Goal: Task Accomplishment & Management: Manage account settings

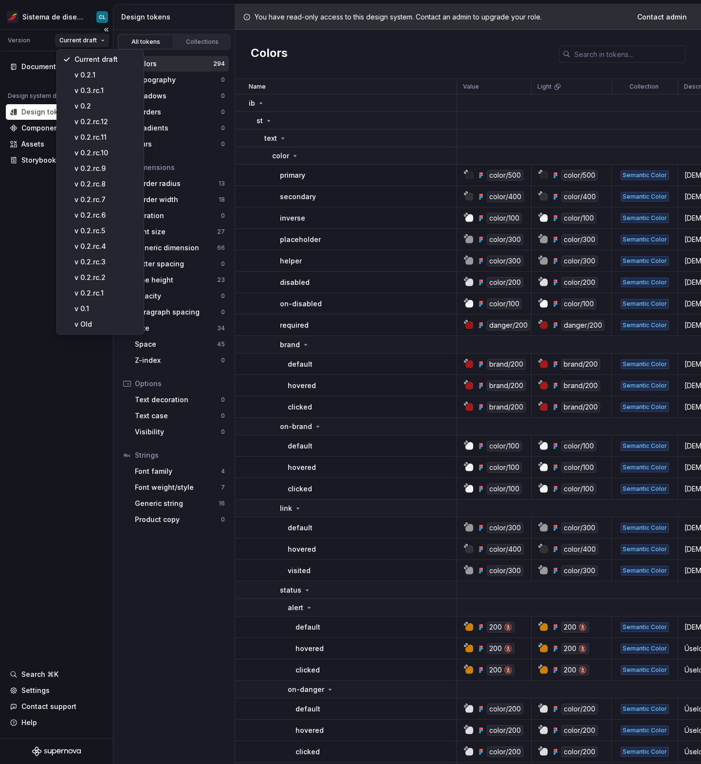
click at [98, 42] on html "Sistema de diseño Iberia CL Version Current draft Documentation Design system d…" at bounding box center [350, 382] width 701 height 764
click at [69, 17] on html "Sistema de diseño Iberia CL Version Current draft Documentation Design system d…" at bounding box center [350, 382] width 701 height 764
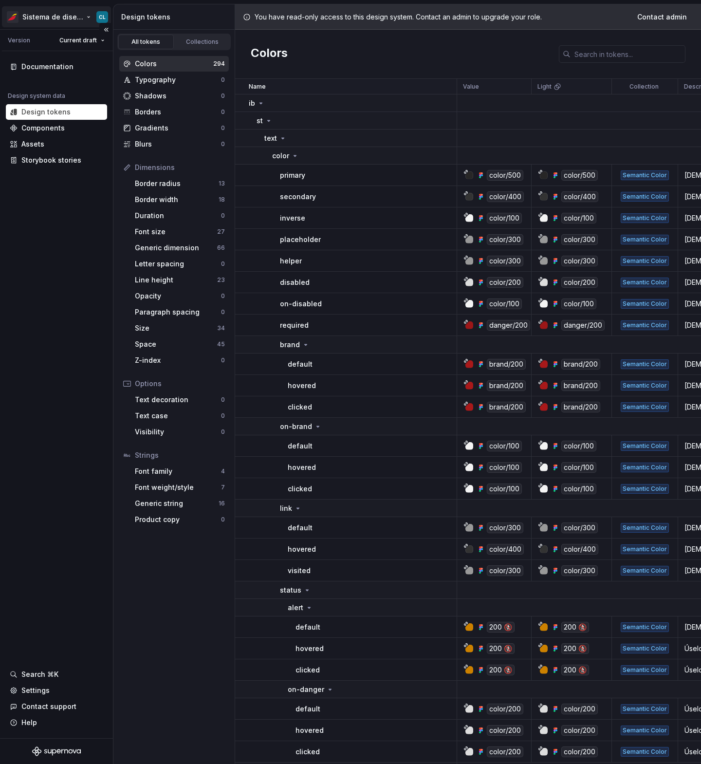
click at [103, 18] on html "Sistema de diseño Iberia CL Version Current draft Documentation Design system d…" at bounding box center [350, 382] width 701 height 764
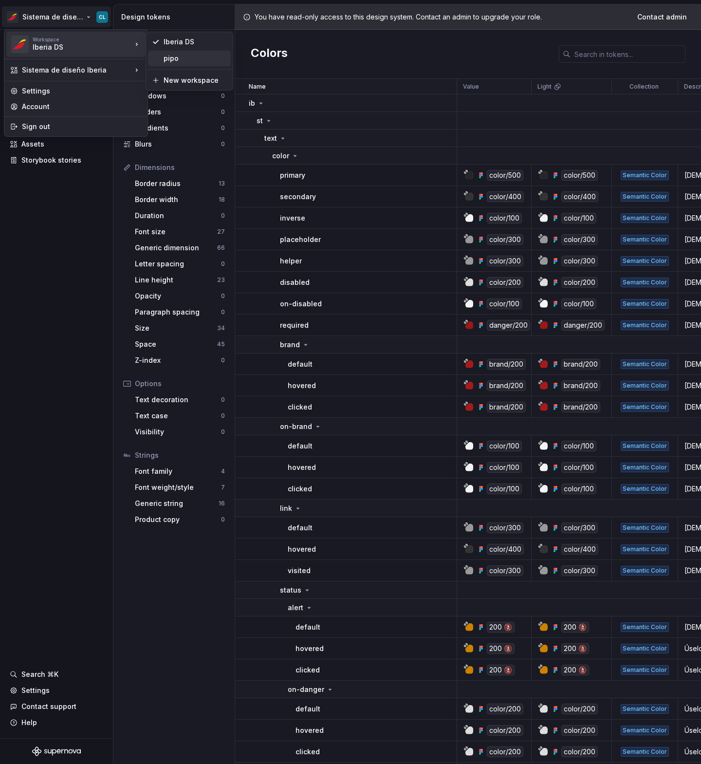
click at [182, 55] on div "pipo" at bounding box center [195, 59] width 63 height 10
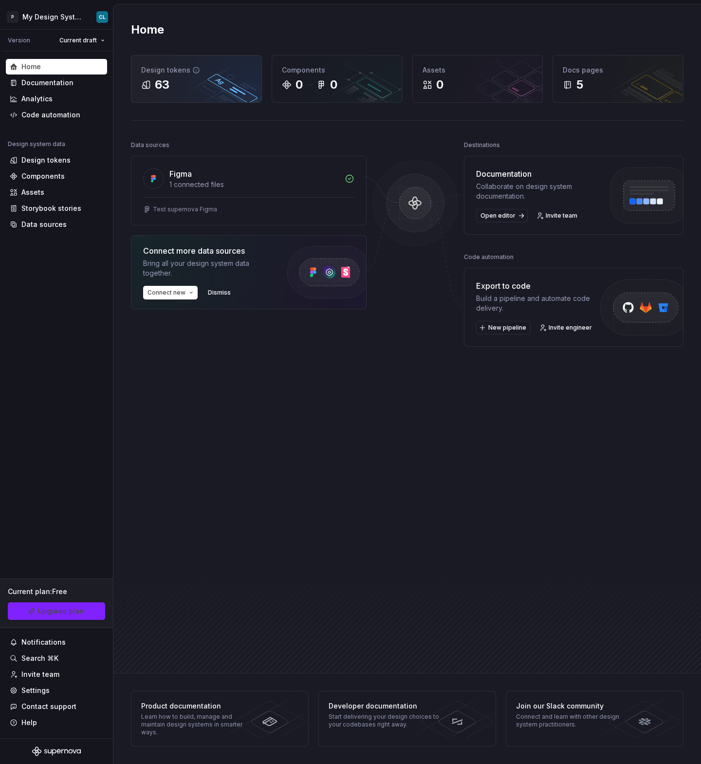
click at [180, 93] on div "Design tokens 63" at bounding box center [196, 78] width 130 height 47
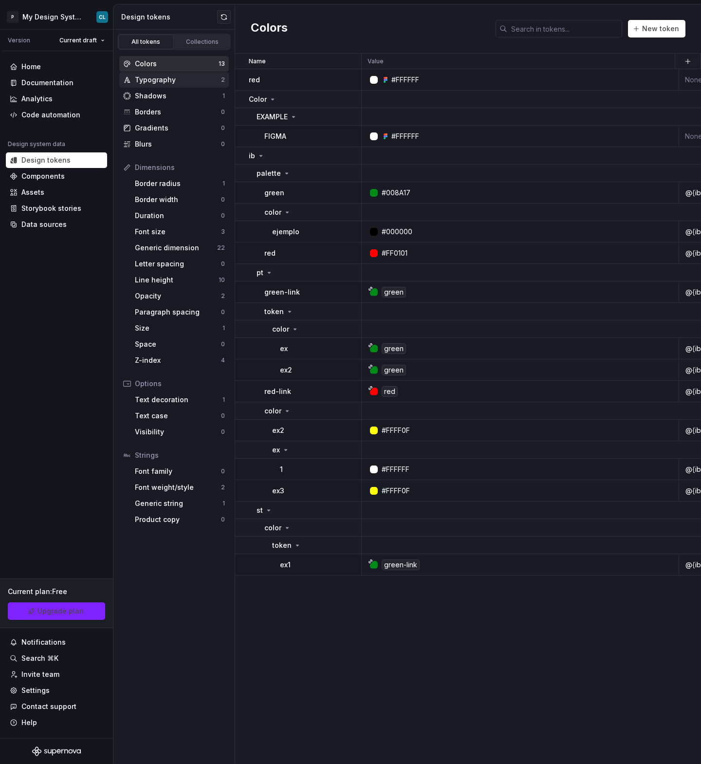
click at [189, 79] on div "Typography" at bounding box center [178, 80] width 86 height 10
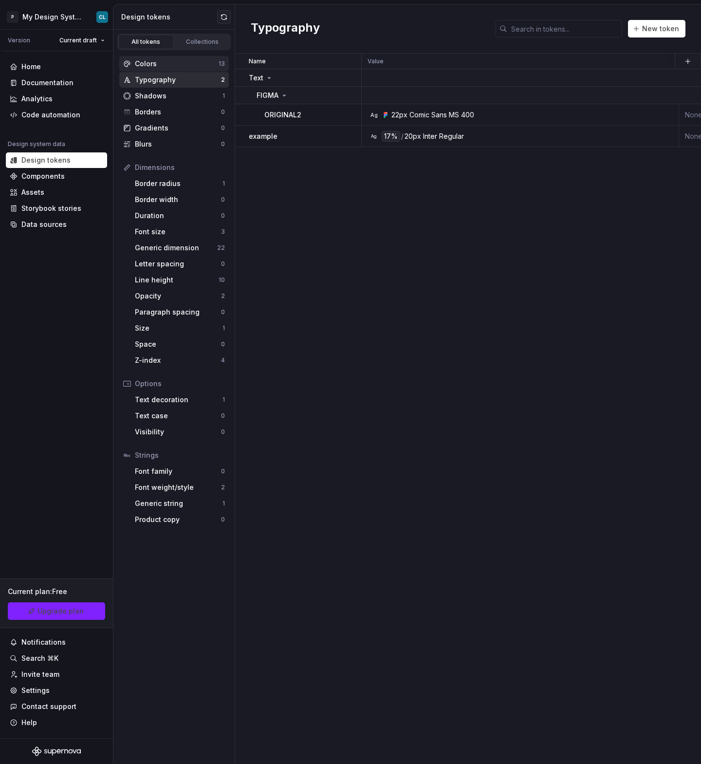
click at [191, 59] on div "Colors" at bounding box center [177, 64] width 84 height 10
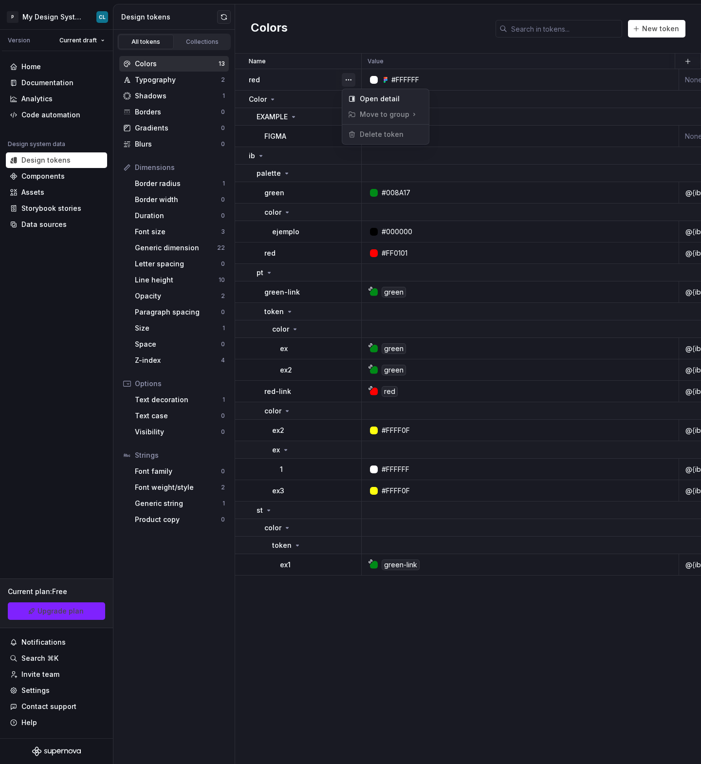
click at [351, 79] on button "button" at bounding box center [349, 80] width 14 height 14
click at [535, 117] on html "P My Design System CL Version Current draft Home Documentation Analytics Code a…" at bounding box center [350, 382] width 701 height 764
click at [43, 221] on div "Data sources" at bounding box center [43, 225] width 45 height 10
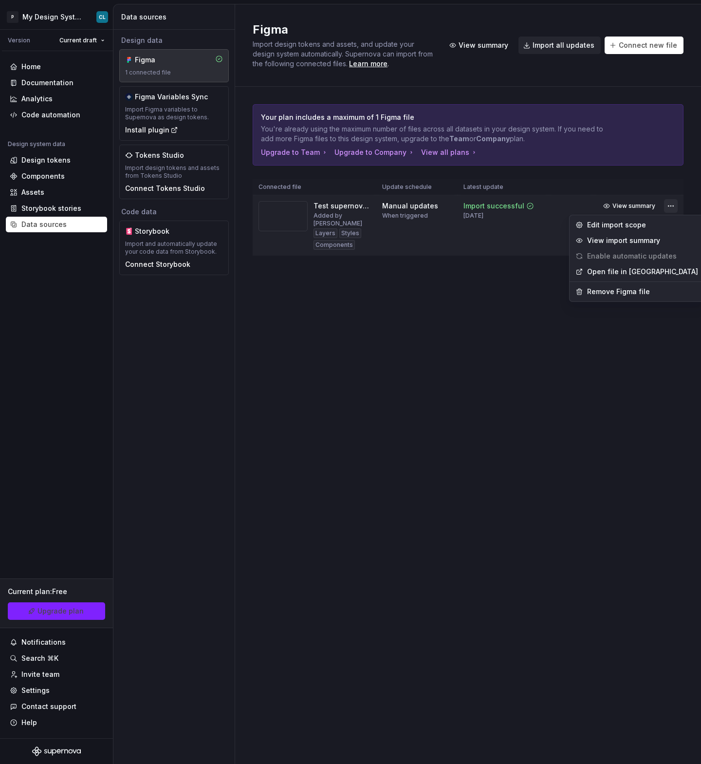
click at [669, 206] on html "P My Design System CL Version Current draft Home Documentation Analytics Code a…" at bounding box center [350, 382] width 701 height 764
click at [598, 295] on div "Remove Figma file" at bounding box center [642, 292] width 111 height 10
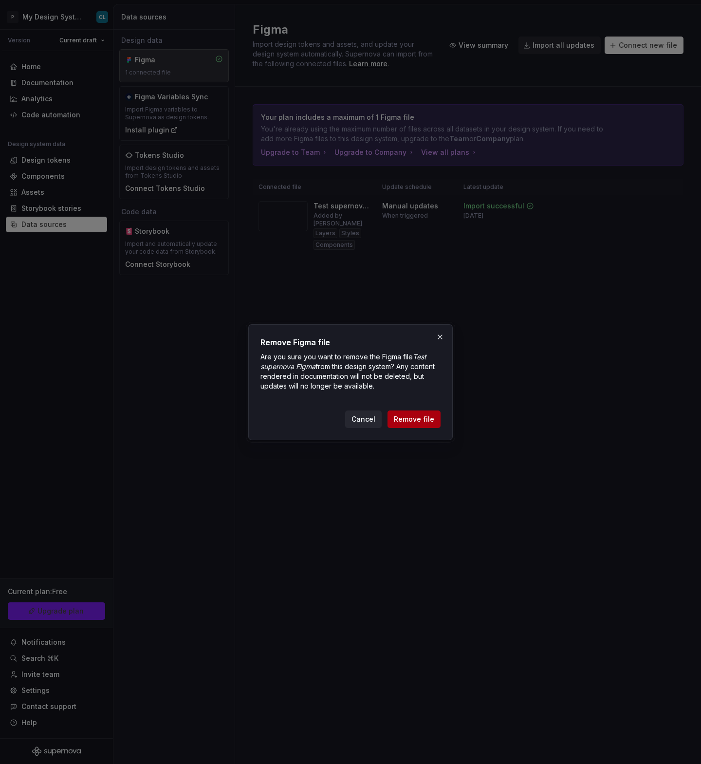
click at [417, 421] on button "Remove file" at bounding box center [414, 419] width 53 height 18
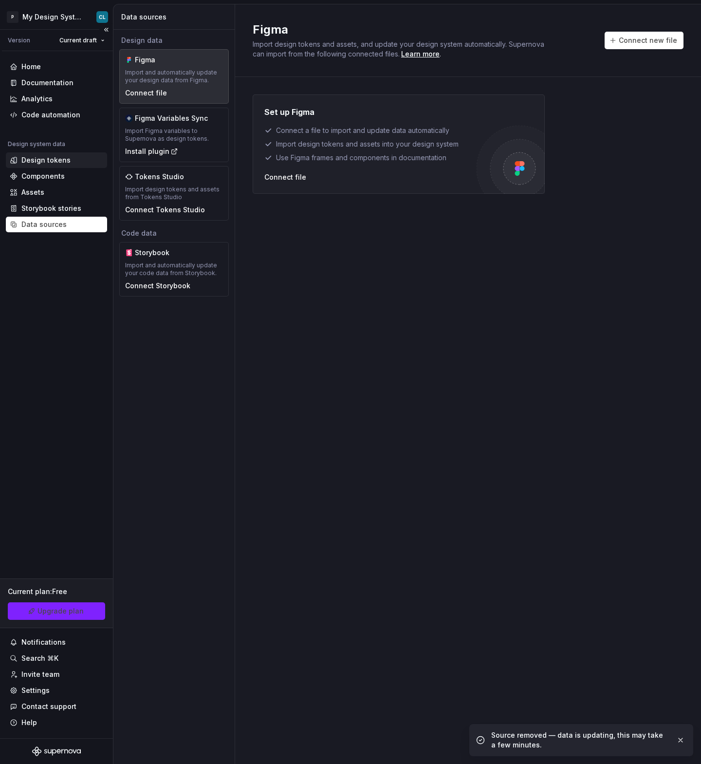
click at [64, 161] on div "Design tokens" at bounding box center [45, 160] width 49 height 10
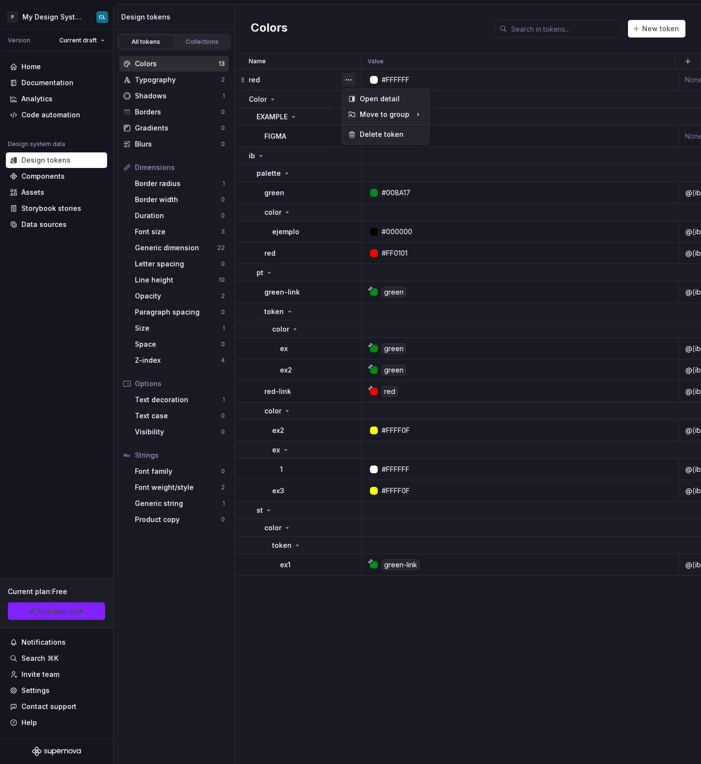
click at [350, 78] on button "button" at bounding box center [349, 80] width 14 height 14
click at [373, 139] on div "Delete token" at bounding box center [385, 135] width 83 height 16
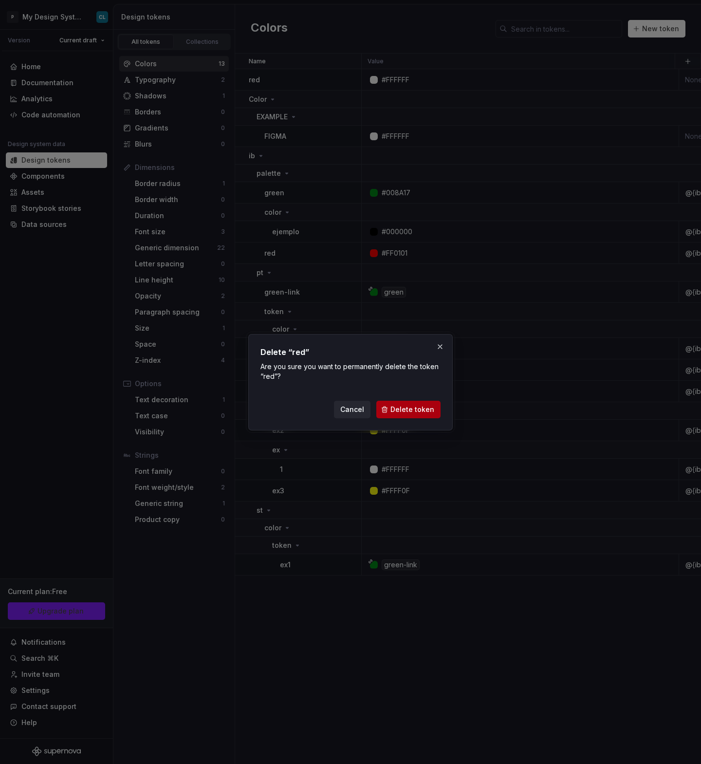
click at [414, 406] on span "Delete token" at bounding box center [412, 410] width 44 height 10
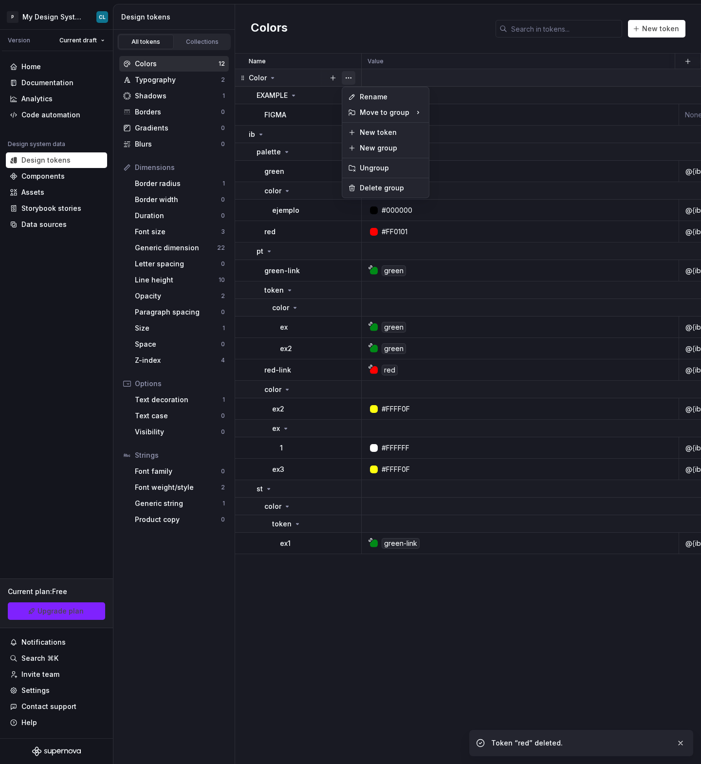
click at [348, 75] on button "button" at bounding box center [349, 78] width 14 height 14
click at [395, 191] on div "Delete group" at bounding box center [391, 188] width 63 height 10
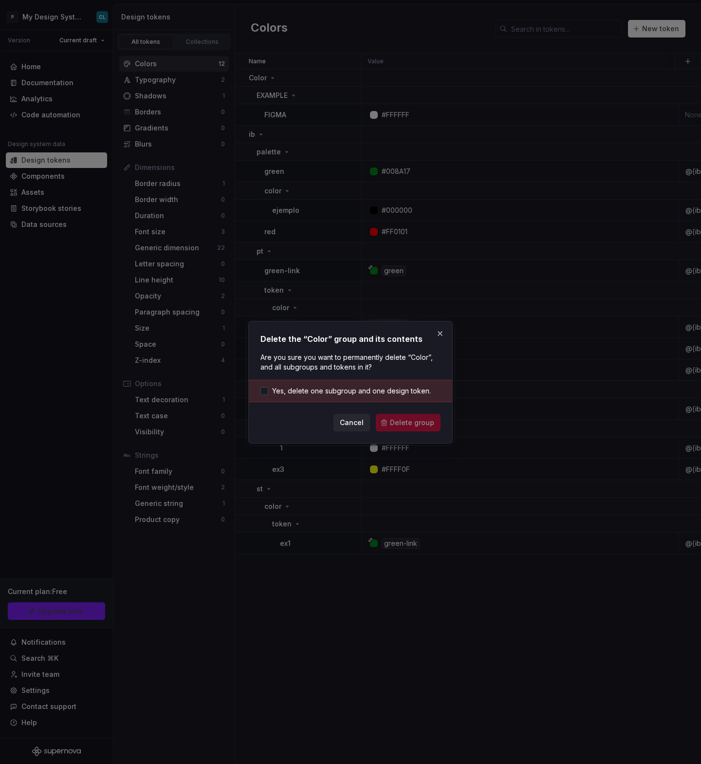
click at [378, 384] on div "Yes, delete one subgroup and one design token." at bounding box center [350, 391] width 203 height 22
click at [391, 395] on span "Yes, delete one subgroup and one design token." at bounding box center [351, 391] width 159 height 10
click at [415, 424] on span "Delete group" at bounding box center [412, 423] width 44 height 10
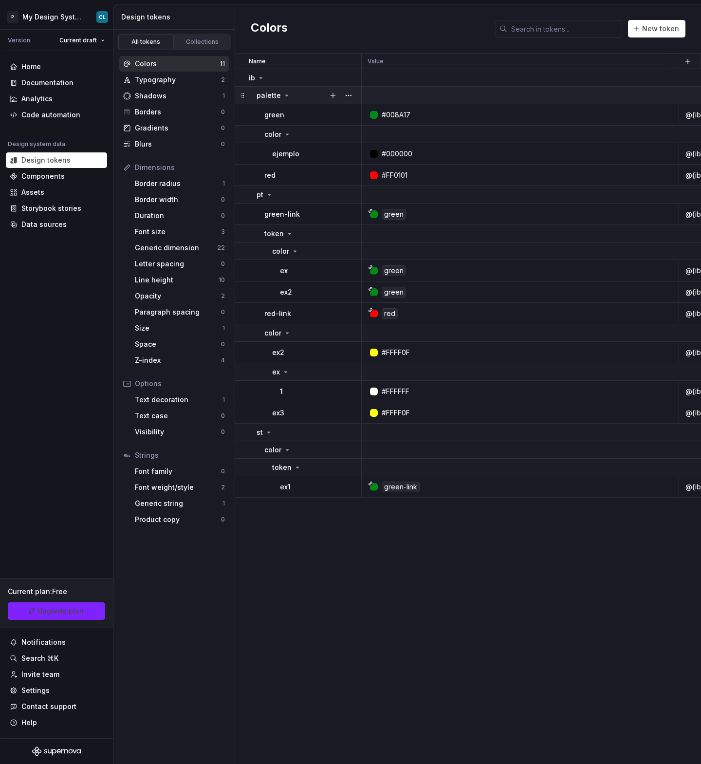
click at [286, 95] on icon at bounding box center [287, 95] width 2 height 1
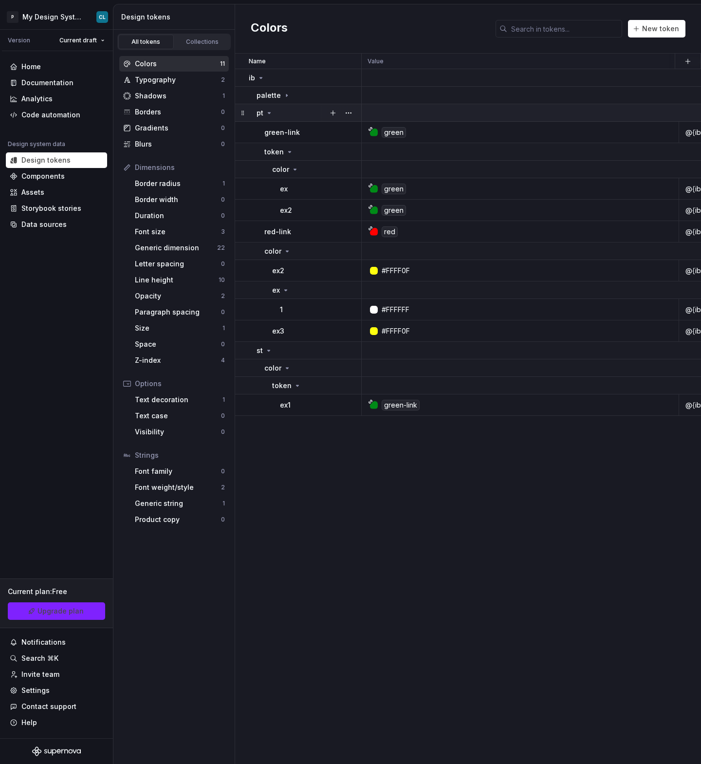
click at [274, 112] on div "pt" at bounding box center [309, 113] width 104 height 10
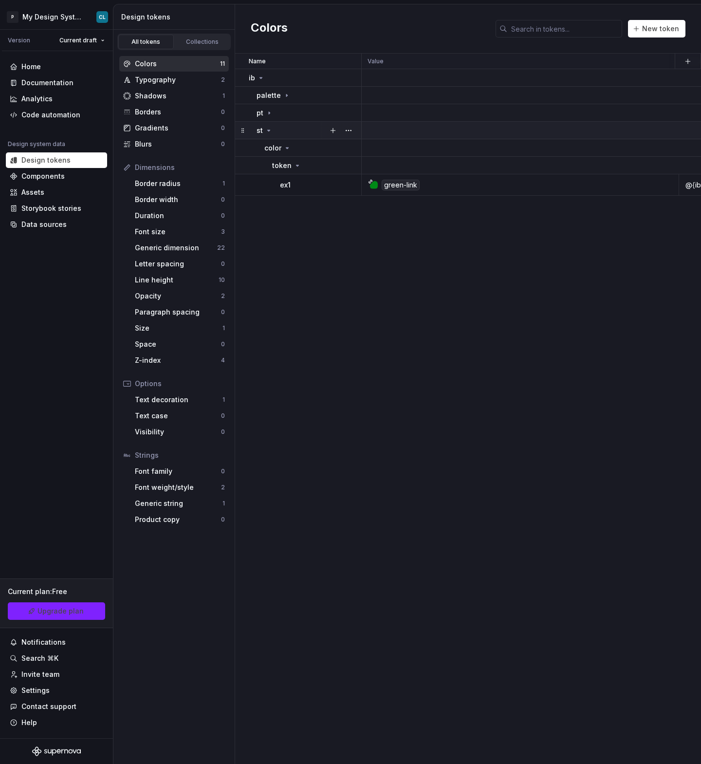
click at [272, 128] on icon at bounding box center [269, 131] width 8 height 8
click at [268, 111] on icon at bounding box center [269, 113] width 8 height 8
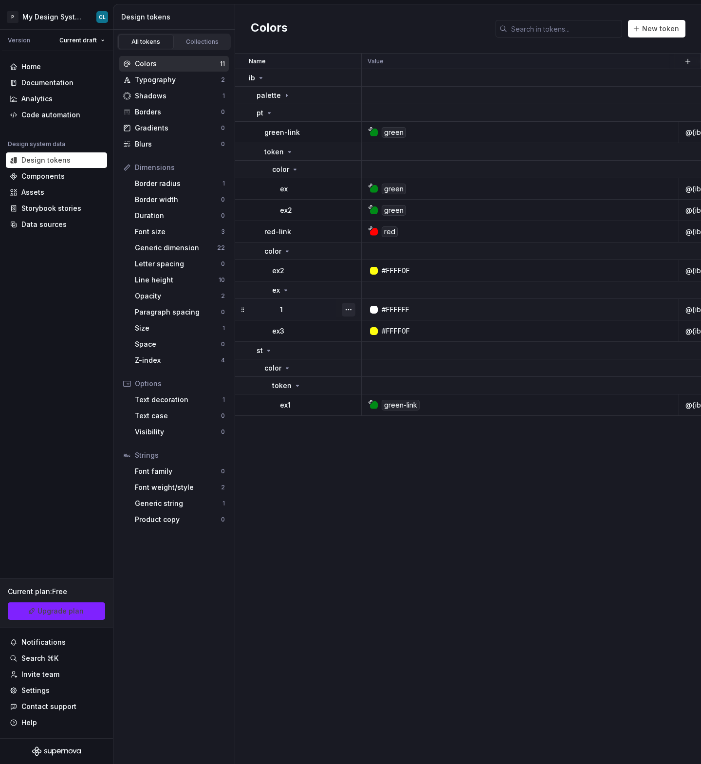
click at [347, 308] on button "button" at bounding box center [349, 310] width 14 height 14
click at [375, 360] on div "Delete token" at bounding box center [391, 364] width 63 height 10
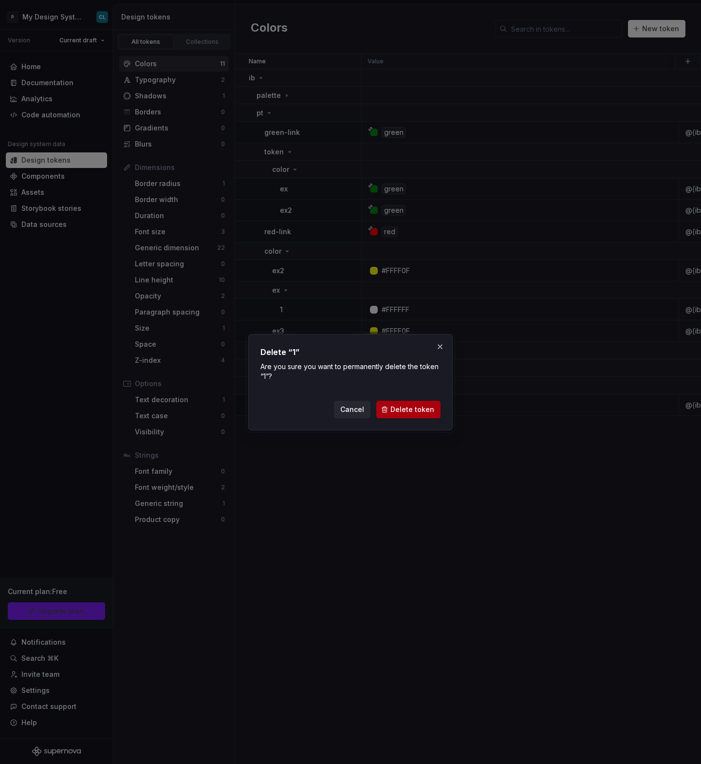
click at [426, 413] on span "Delete token" at bounding box center [412, 410] width 44 height 10
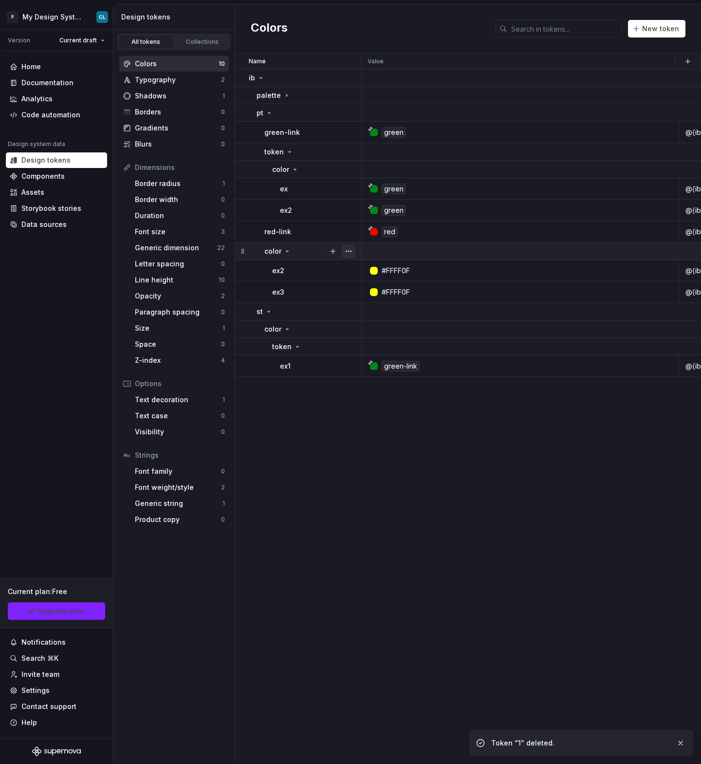
click at [345, 249] on button "button" at bounding box center [349, 251] width 14 height 14
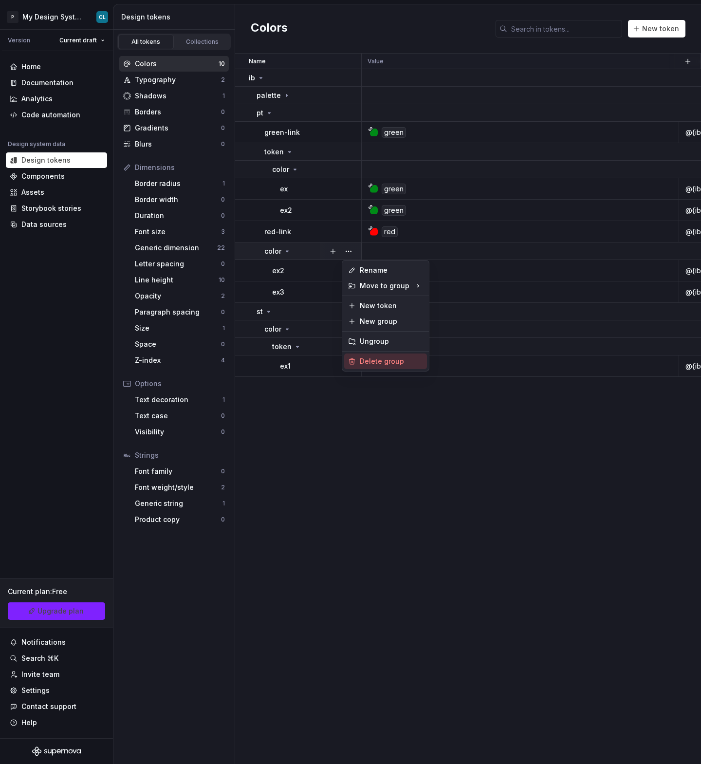
click at [372, 362] on div "Delete group" at bounding box center [391, 361] width 63 height 10
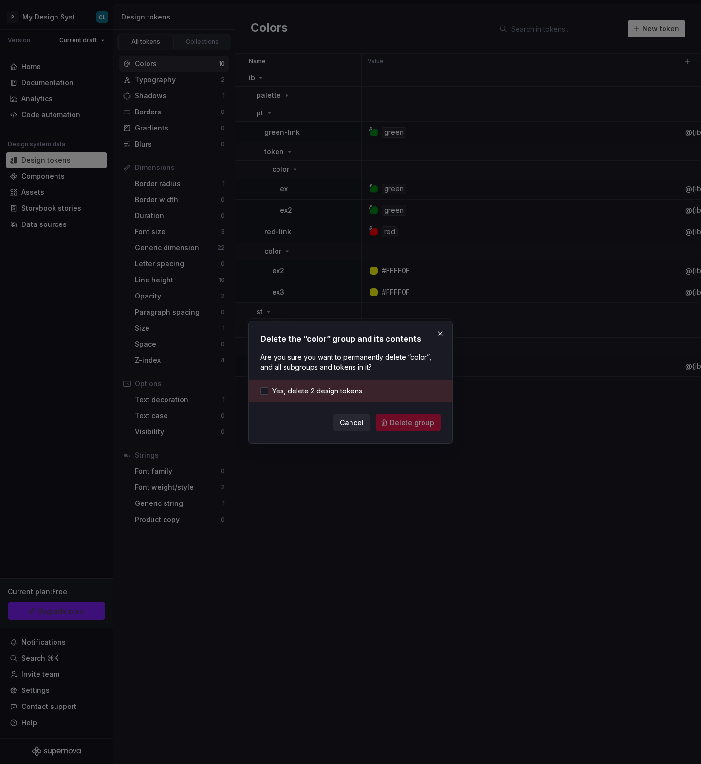
click at [375, 392] on div "Yes, delete 2 design tokens." at bounding box center [350, 391] width 203 height 22
click at [350, 390] on span "Yes, delete 2 design tokens." at bounding box center [318, 391] width 92 height 10
click at [425, 427] on button "Delete group" at bounding box center [408, 423] width 65 height 18
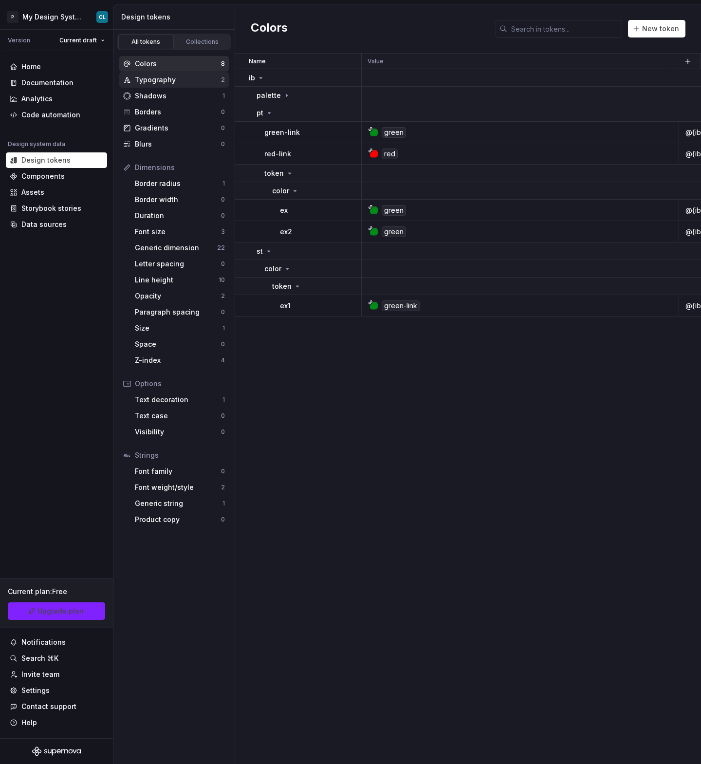
click at [152, 80] on div "Typography" at bounding box center [178, 80] width 86 height 10
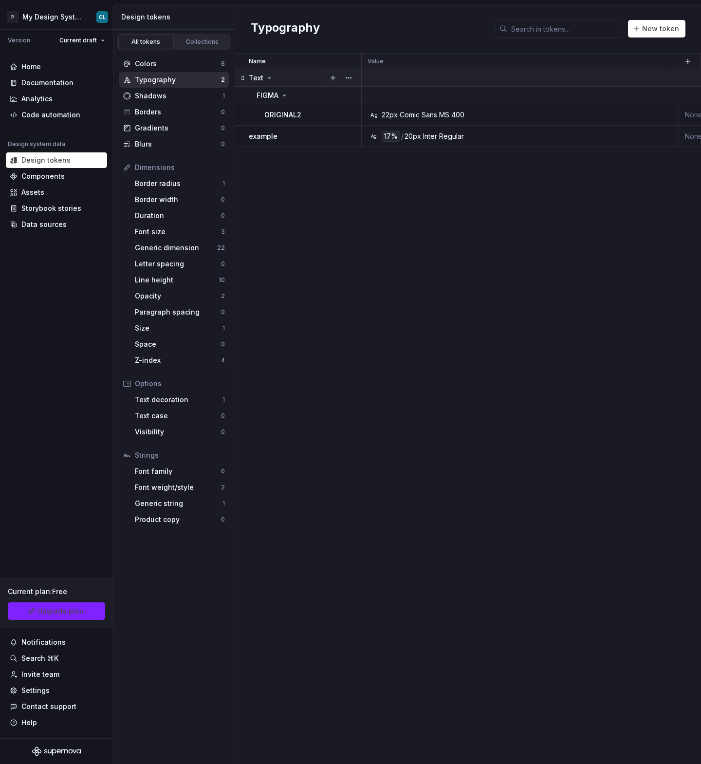
click at [250, 78] on p "Text" at bounding box center [256, 78] width 15 height 10
click at [254, 78] on p "Text" at bounding box center [256, 78] width 15 height 10
click at [345, 75] on button "button" at bounding box center [349, 78] width 14 height 14
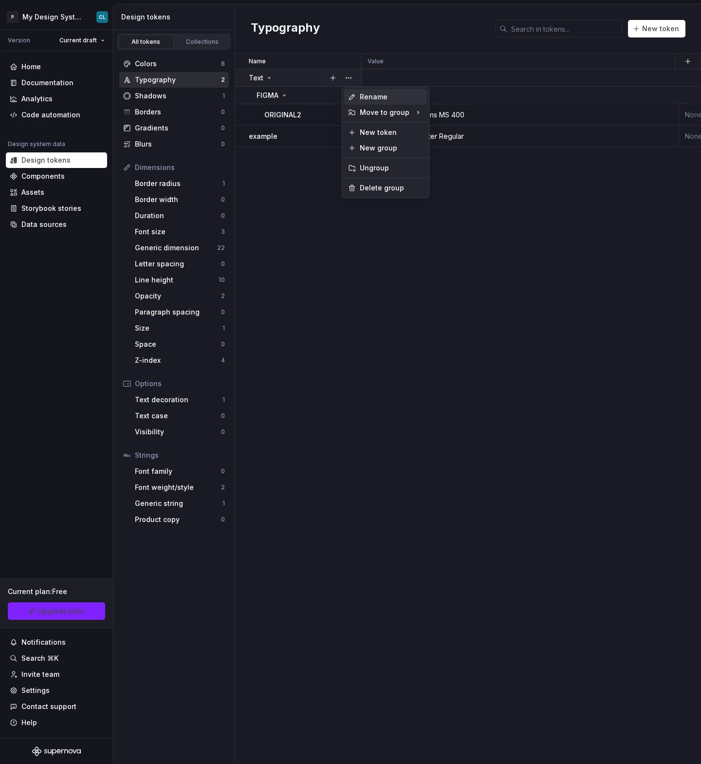
click at [358, 94] on div "Rename" at bounding box center [385, 97] width 83 height 16
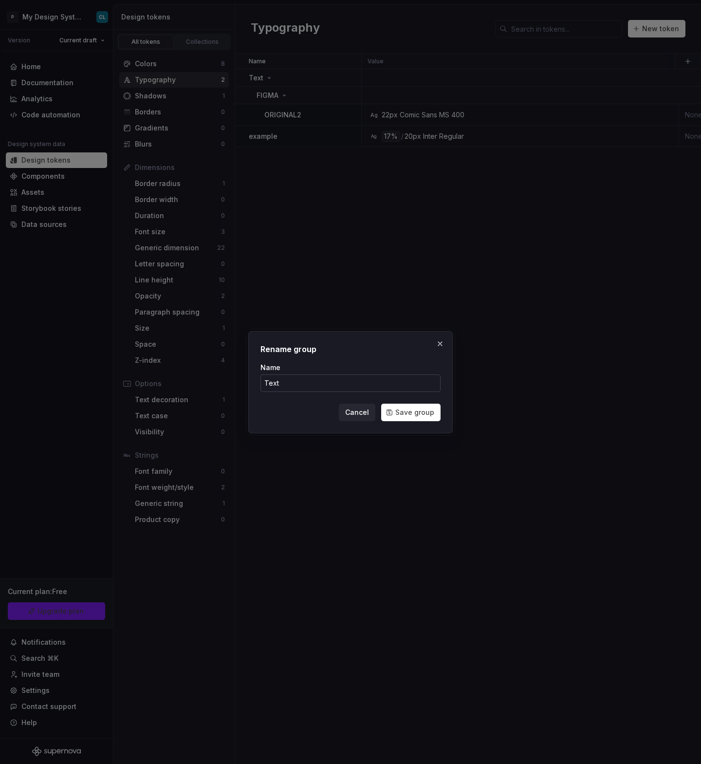
click at [337, 379] on input "Text" at bounding box center [350, 383] width 180 height 18
type input "ib"
click at [381, 404] on button "Save group" at bounding box center [410, 413] width 59 height 18
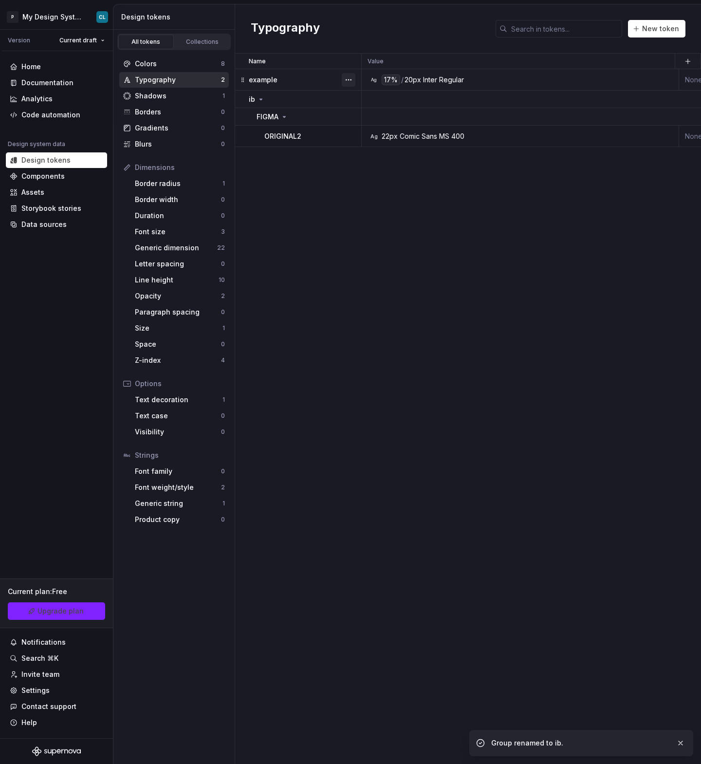
click at [349, 78] on button "button" at bounding box center [349, 80] width 14 height 14
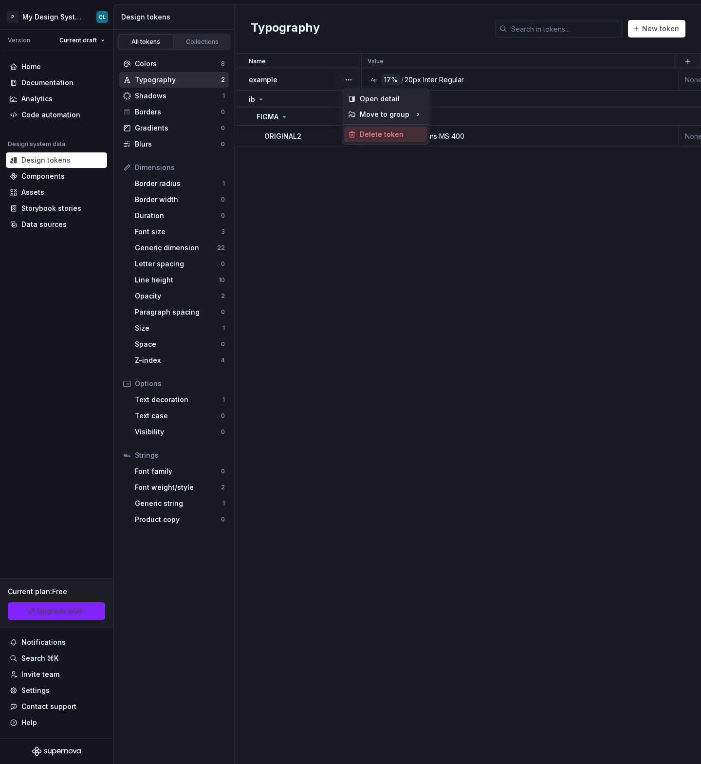
click at [370, 132] on div "Delete token" at bounding box center [391, 134] width 63 height 10
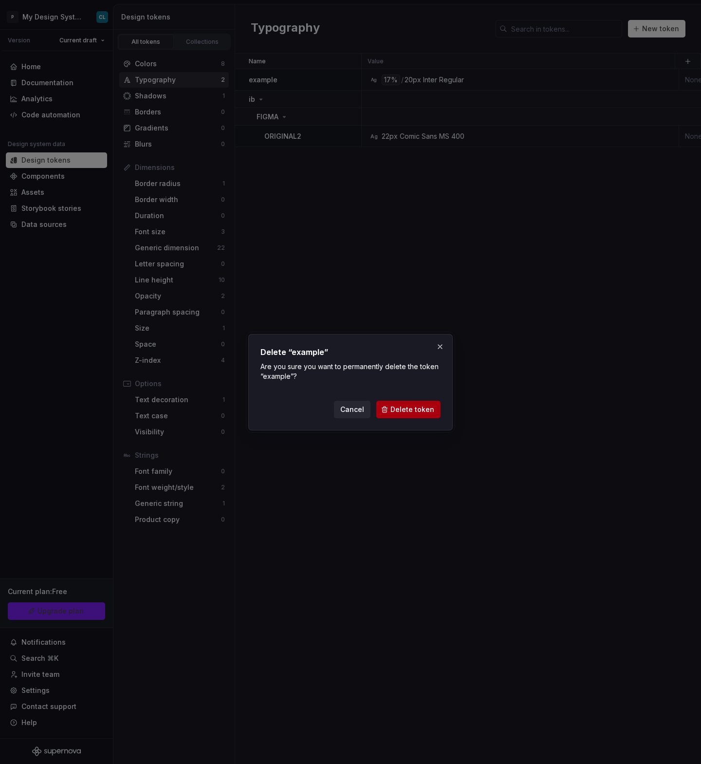
click at [413, 404] on button "Delete token" at bounding box center [408, 410] width 64 height 18
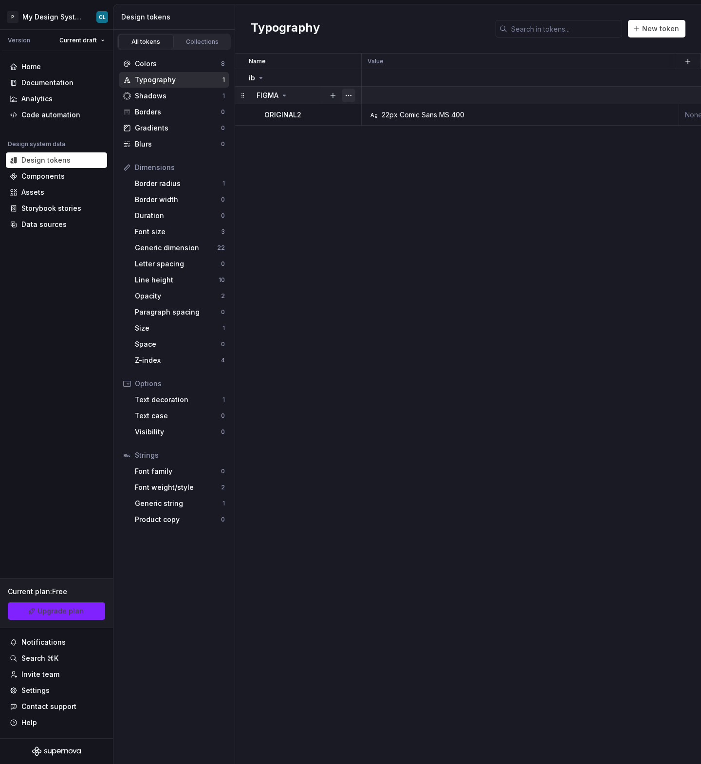
click at [349, 94] on button "button" at bounding box center [349, 96] width 14 height 14
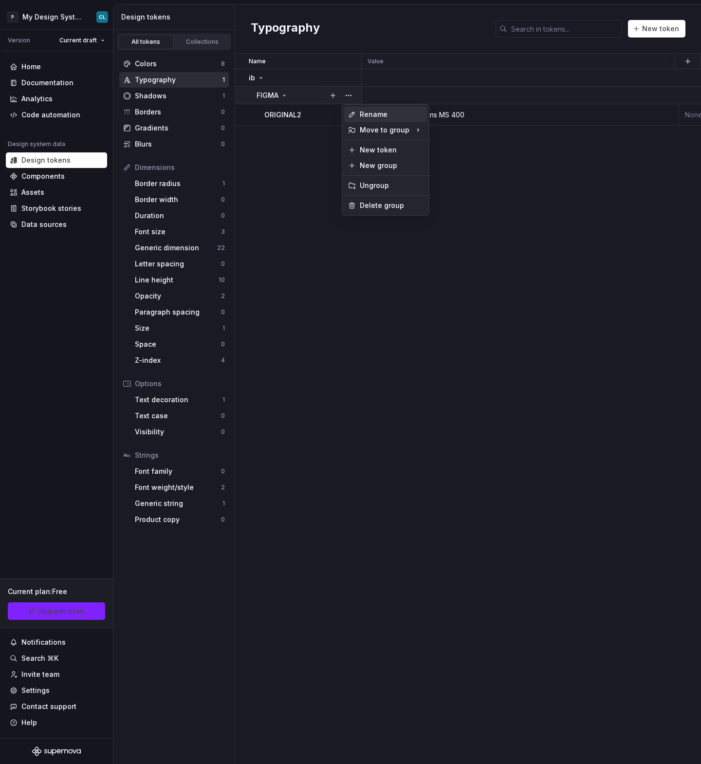
click at [361, 110] on div "Rename" at bounding box center [391, 115] width 63 height 10
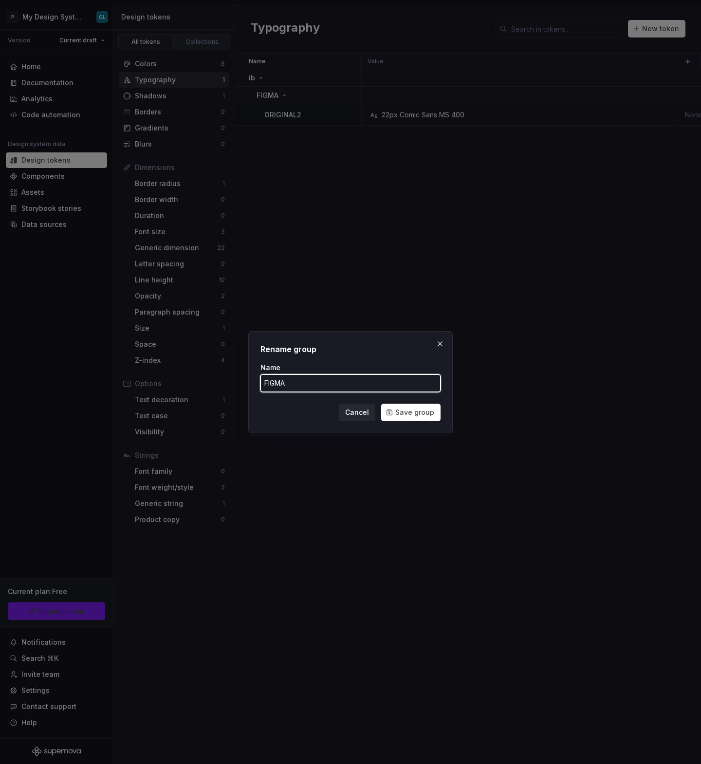
click at [322, 379] on input "FIGMA" at bounding box center [350, 383] width 180 height 18
click at [321, 379] on input "FIGMA" at bounding box center [350, 383] width 180 height 18
type input "pt"
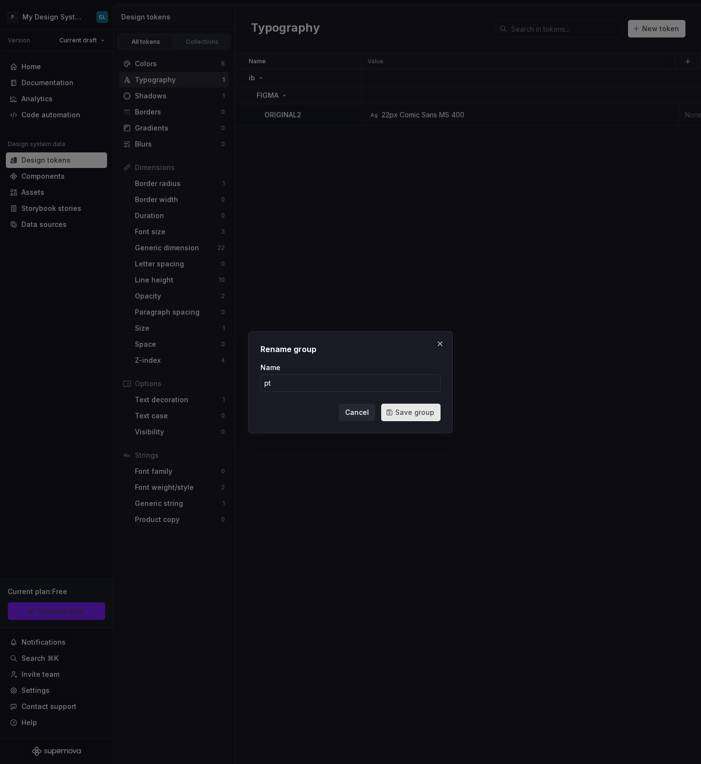
click at [410, 410] on span "Save group" at bounding box center [414, 412] width 39 height 10
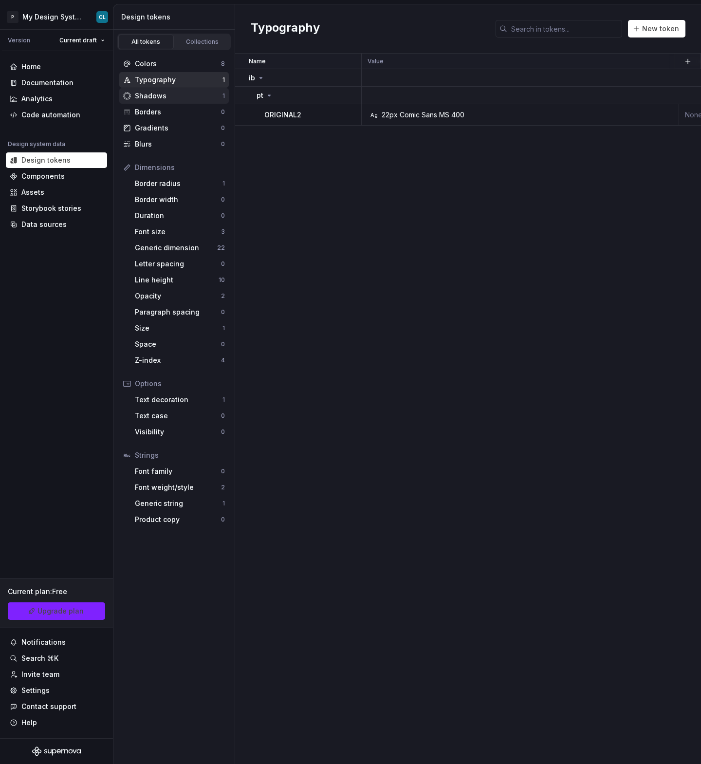
click at [157, 95] on div "Shadows" at bounding box center [179, 96] width 88 height 10
click at [253, 78] on p "FIGMA" at bounding box center [260, 78] width 22 height 10
click at [266, 79] on p "FIGMA" at bounding box center [260, 78] width 22 height 10
click at [353, 76] on button "button" at bounding box center [349, 78] width 14 height 14
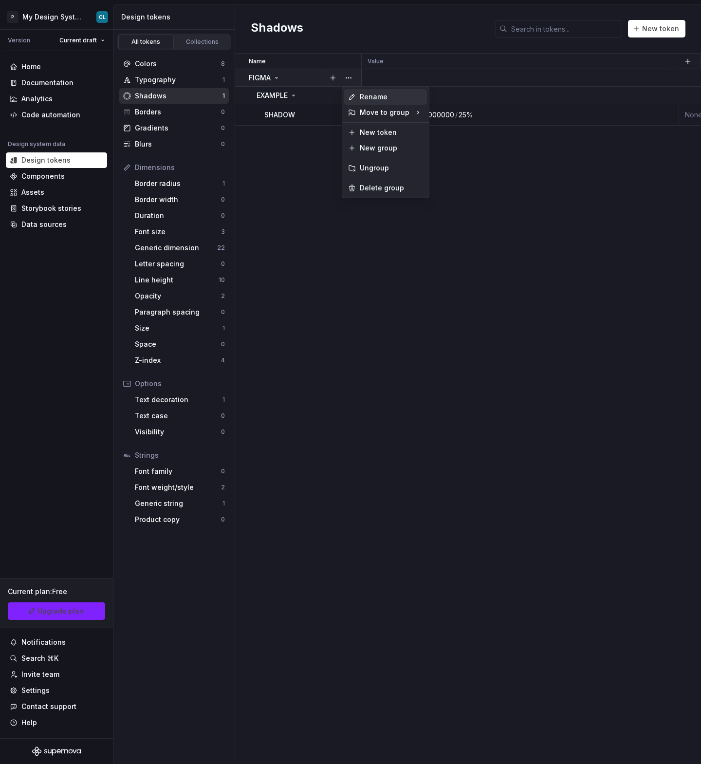
click at [362, 99] on div "Rename" at bounding box center [391, 97] width 63 height 10
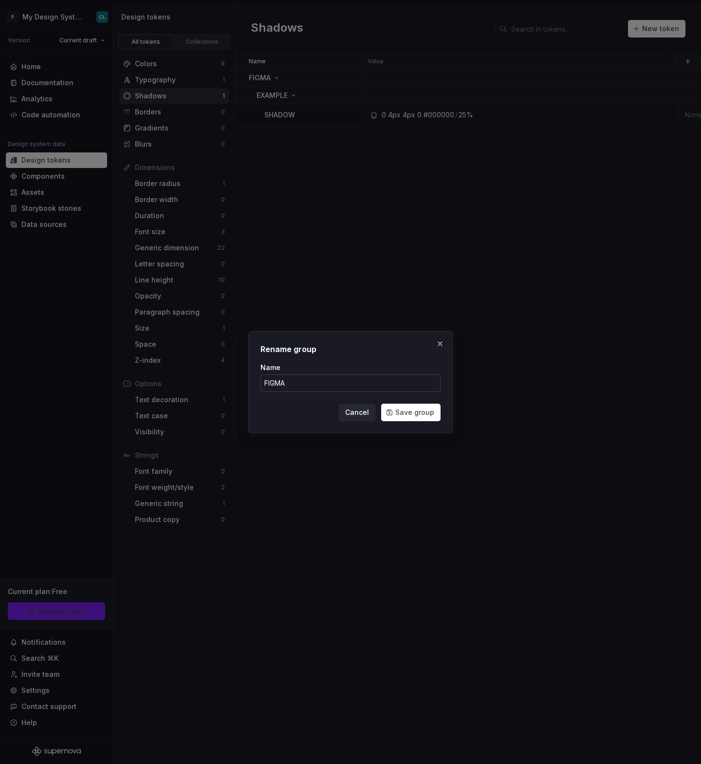
click at [280, 379] on input "FIGMA" at bounding box center [350, 383] width 180 height 18
type input "ib"
click at [381, 404] on button "Save group" at bounding box center [410, 413] width 59 height 18
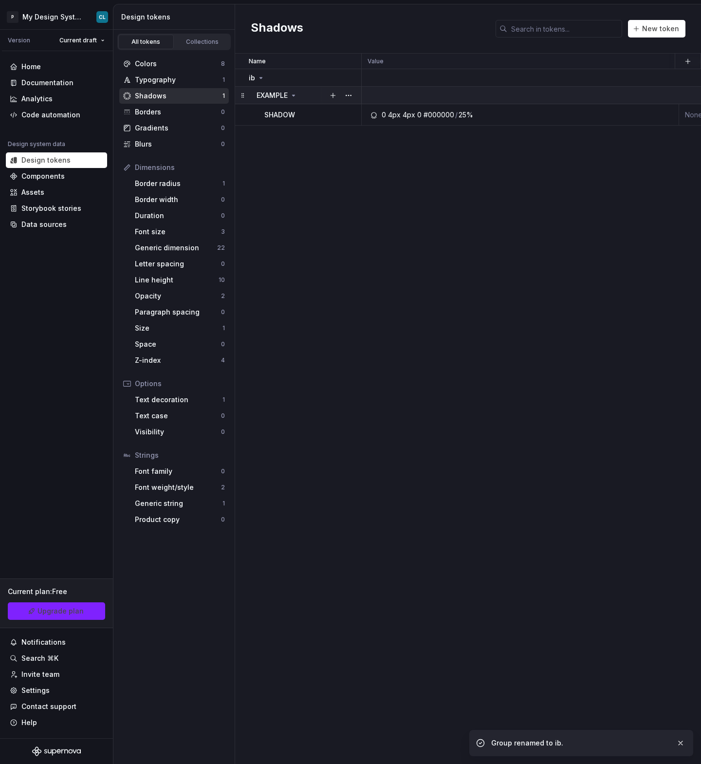
click at [284, 96] on p "EXAMPLE" at bounding box center [272, 96] width 31 height 10
click at [348, 94] on button "button" at bounding box center [349, 96] width 14 height 14
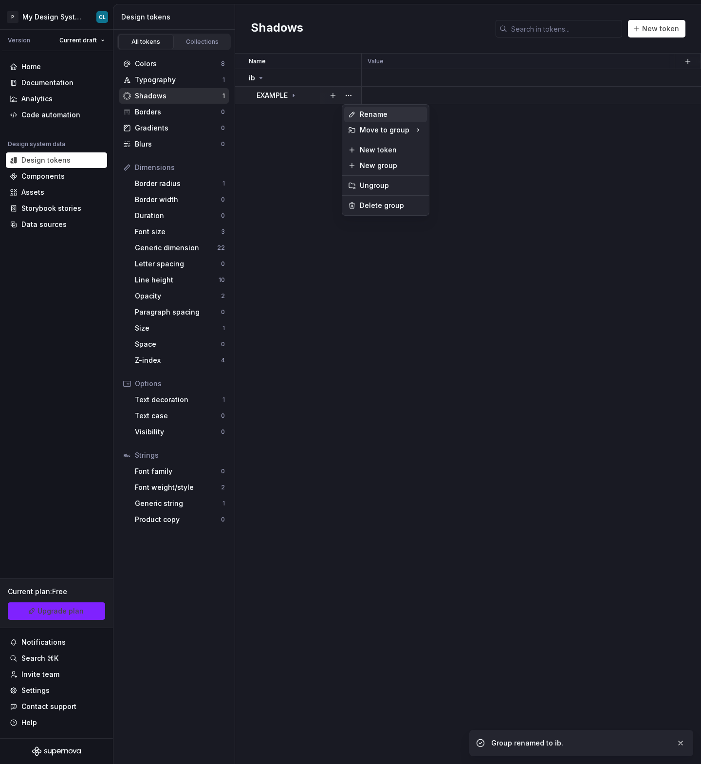
click at [356, 111] on div "Rename" at bounding box center [385, 115] width 83 height 16
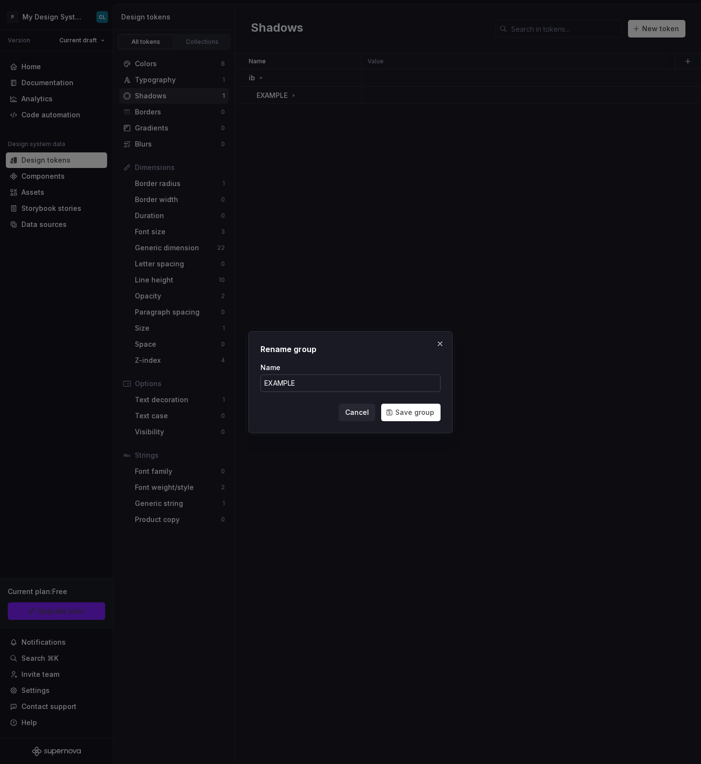
click at [318, 378] on input "EXAMPLE" at bounding box center [350, 383] width 180 height 18
type input "pt"
click at [381, 404] on button "Save group" at bounding box center [410, 413] width 59 height 18
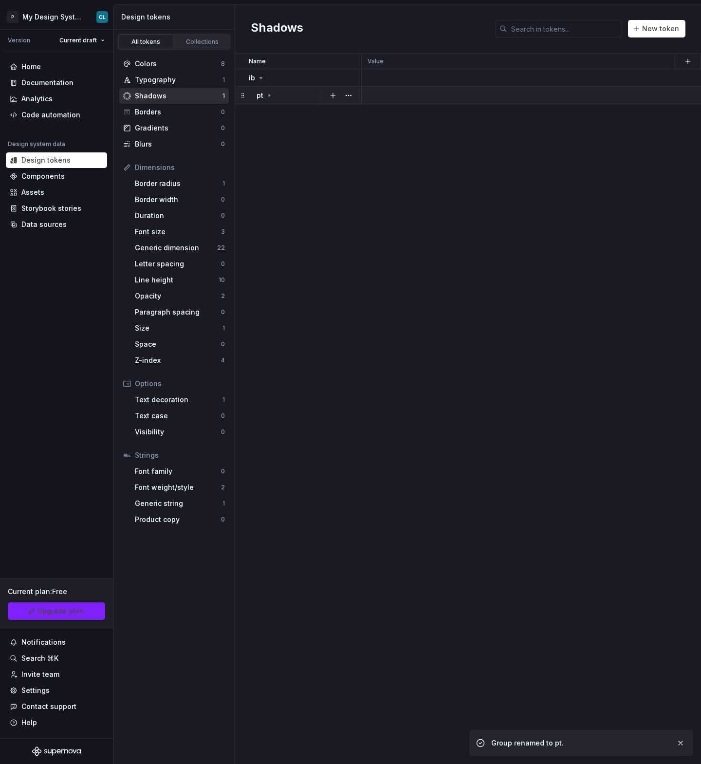
click at [259, 97] on p "pt" at bounding box center [260, 96] width 7 height 10
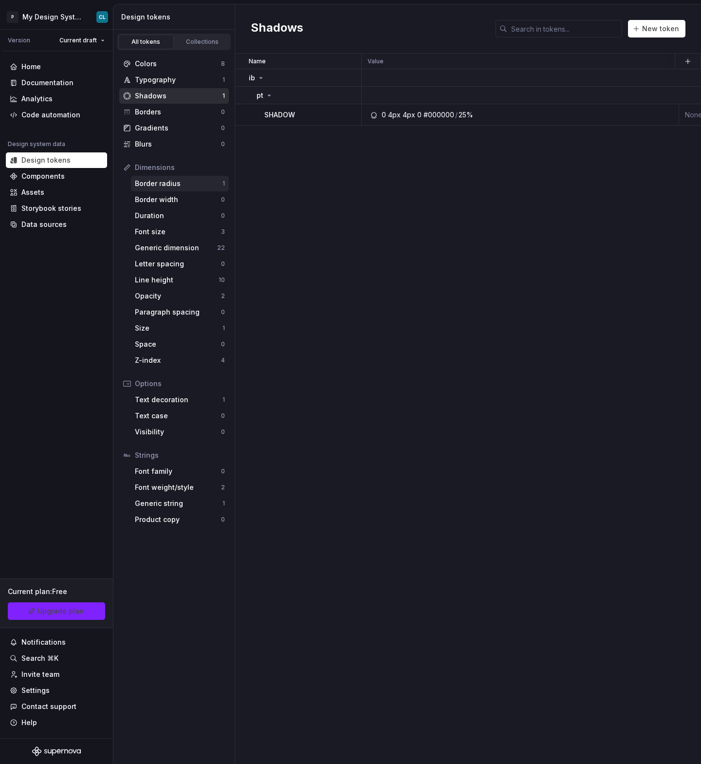
click at [181, 180] on div "Border radius" at bounding box center [179, 184] width 88 height 10
click at [175, 235] on div "Font size" at bounding box center [178, 232] width 86 height 10
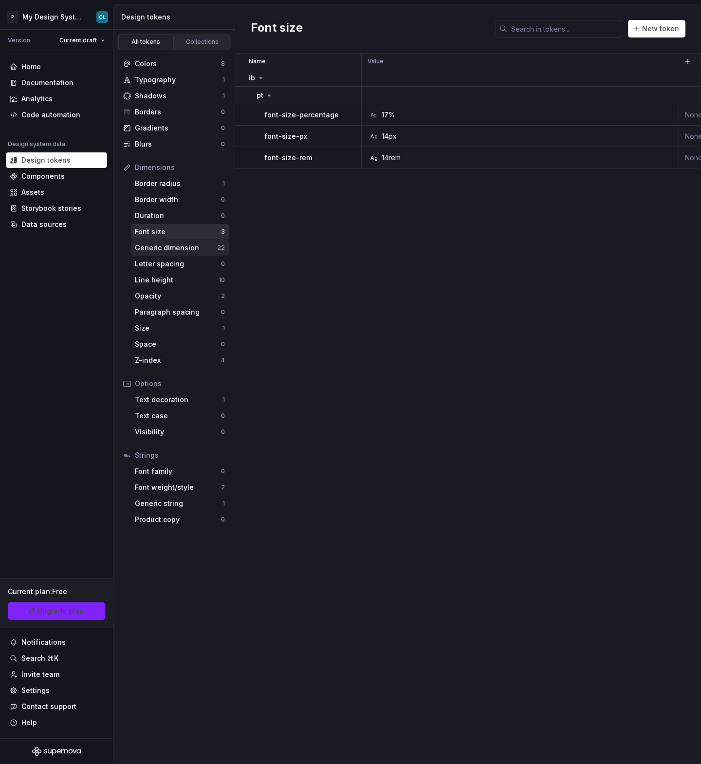
click at [175, 253] on div "Generic dimension 22" at bounding box center [180, 248] width 98 height 16
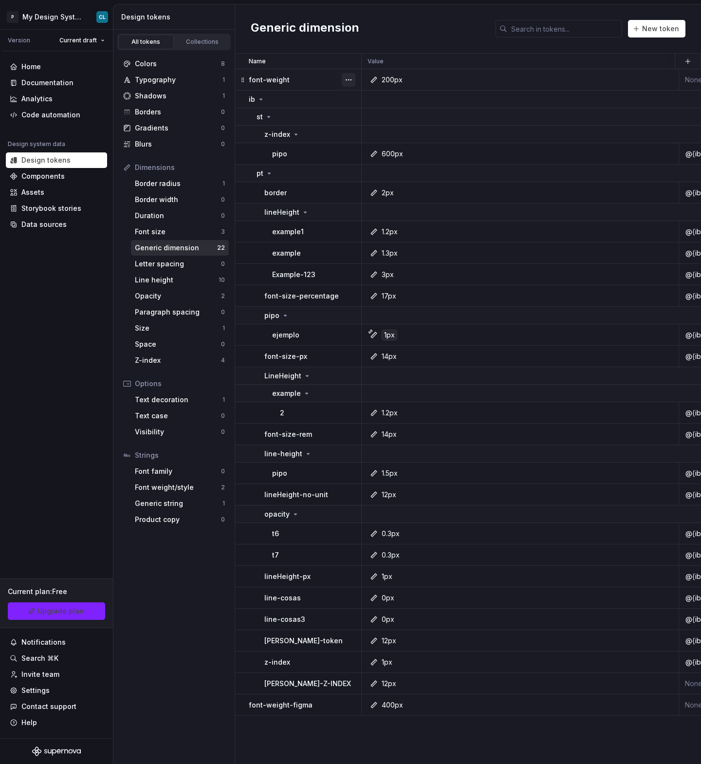
click at [347, 79] on button "button" at bounding box center [349, 80] width 14 height 14
click at [378, 133] on div "Delete token" at bounding box center [391, 134] width 63 height 10
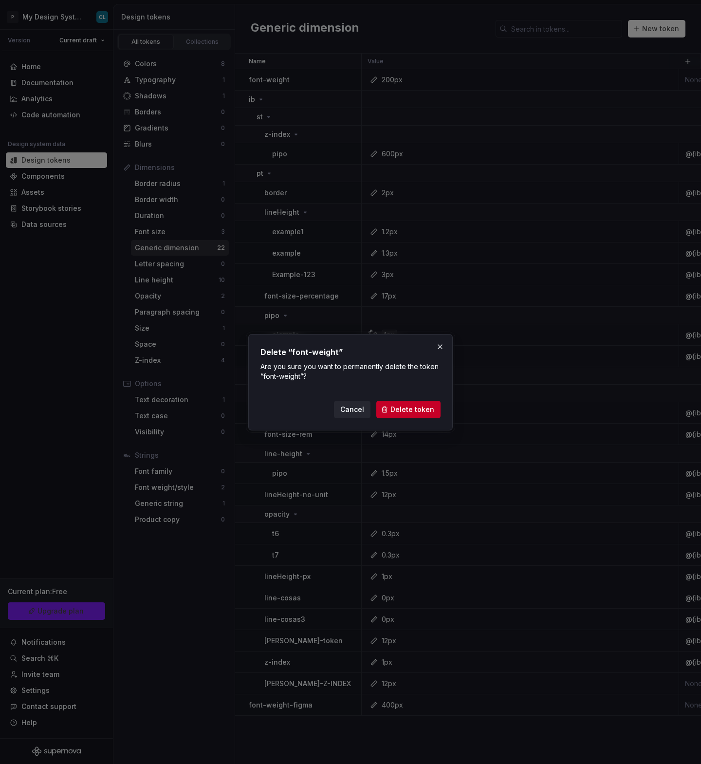
click at [428, 418] on div "Delete “font-weight” Are you sure you want to permanently delete the token “fon…" at bounding box center [350, 382] width 204 height 96
click at [426, 412] on span "Delete token" at bounding box center [412, 410] width 44 height 10
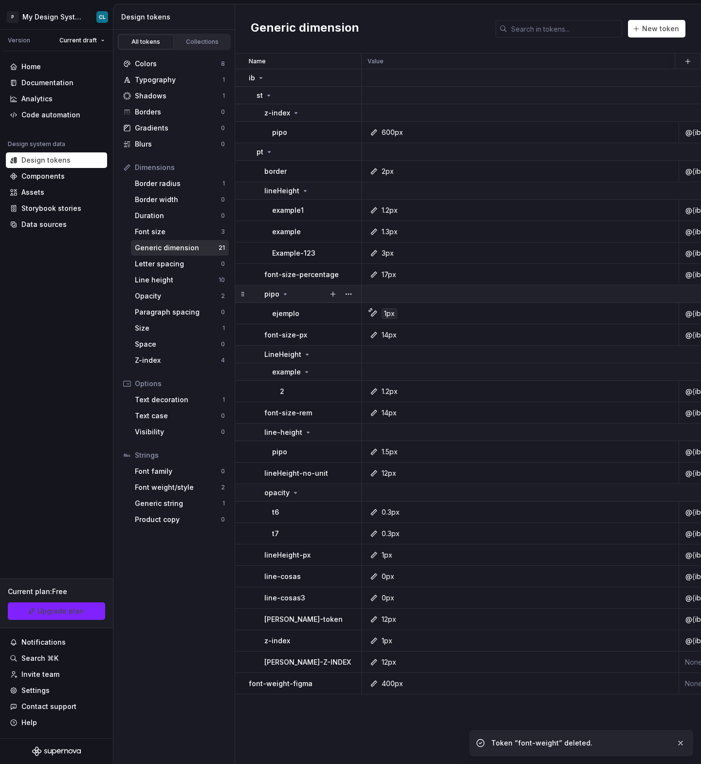
click at [276, 291] on p "pipo" at bounding box center [271, 294] width 15 height 10
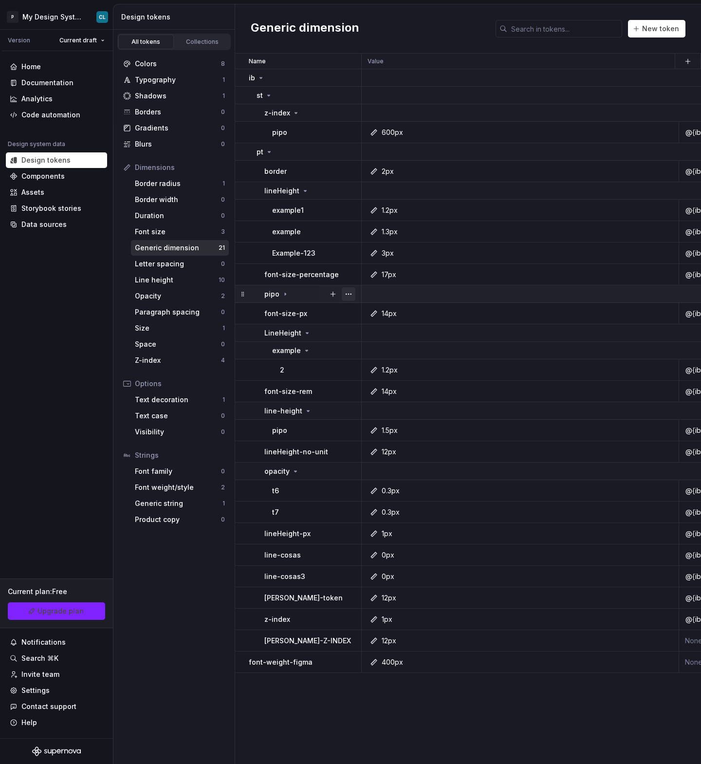
click at [345, 292] on button "button" at bounding box center [349, 294] width 14 height 14
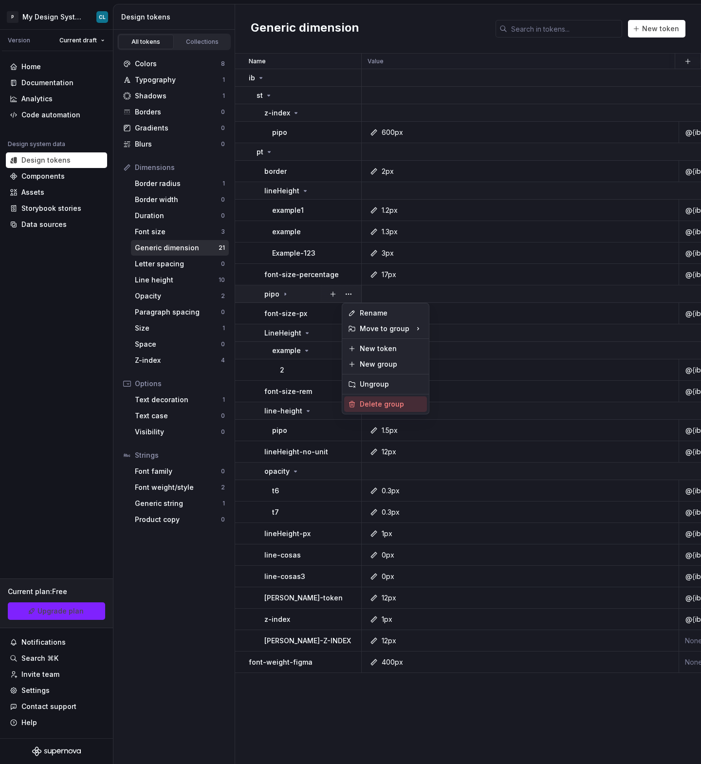
click at [381, 405] on div "Delete group" at bounding box center [391, 404] width 63 height 10
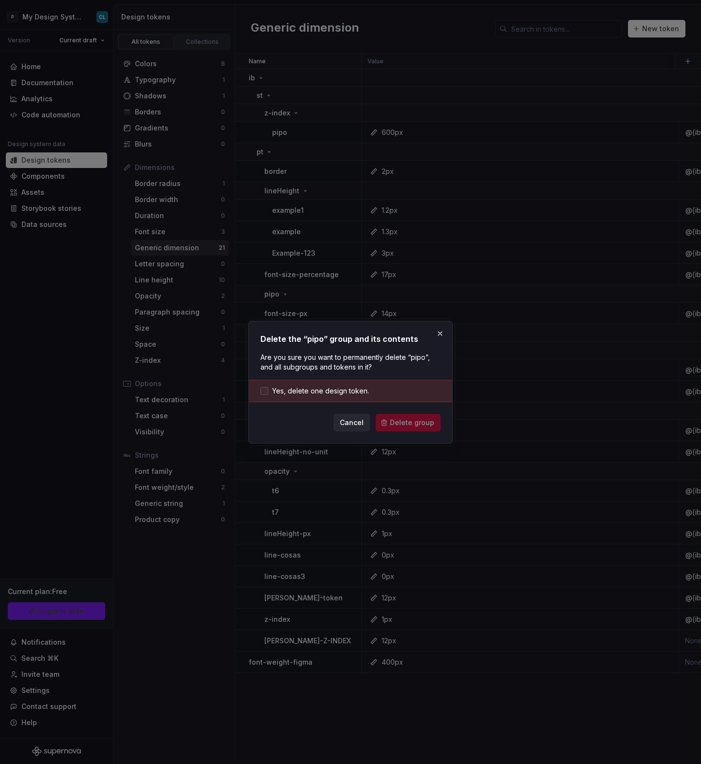
click at [328, 394] on span "Yes, delete one design token." at bounding box center [320, 391] width 97 height 10
click at [424, 430] on button "Delete group" at bounding box center [408, 423] width 65 height 18
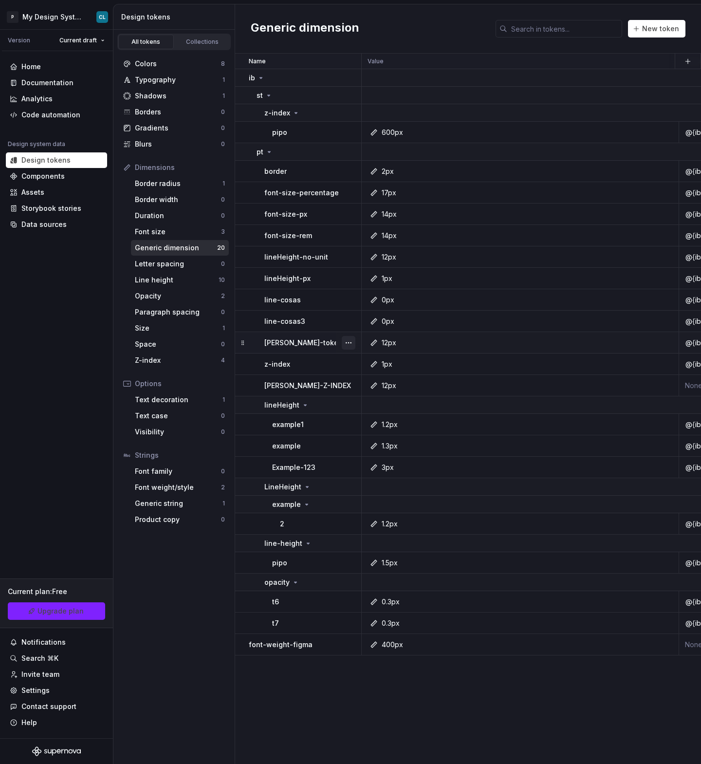
click at [351, 341] on button "button" at bounding box center [349, 343] width 14 height 14
click at [375, 392] on div "Delete token" at bounding box center [391, 397] width 63 height 10
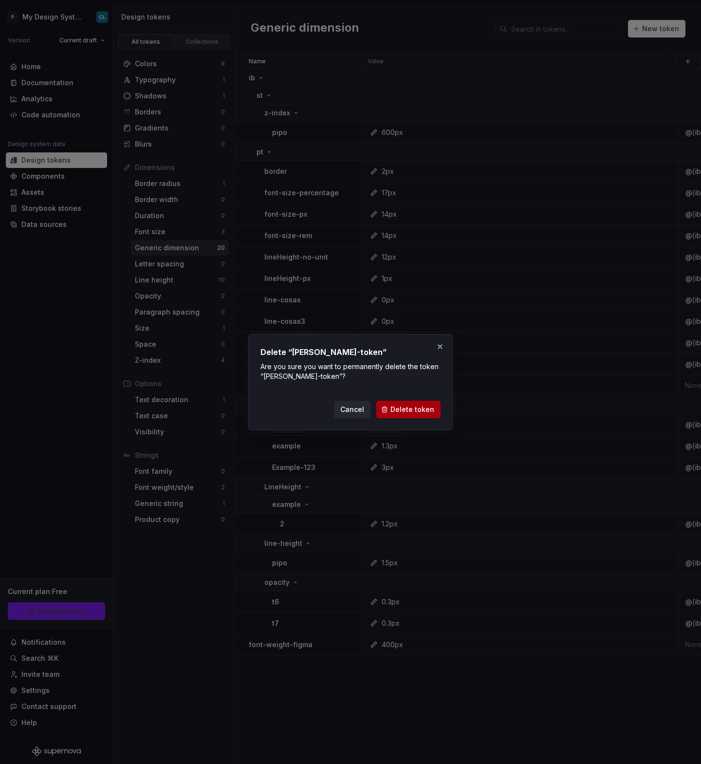
click at [412, 409] on span "Delete token" at bounding box center [412, 410] width 44 height 10
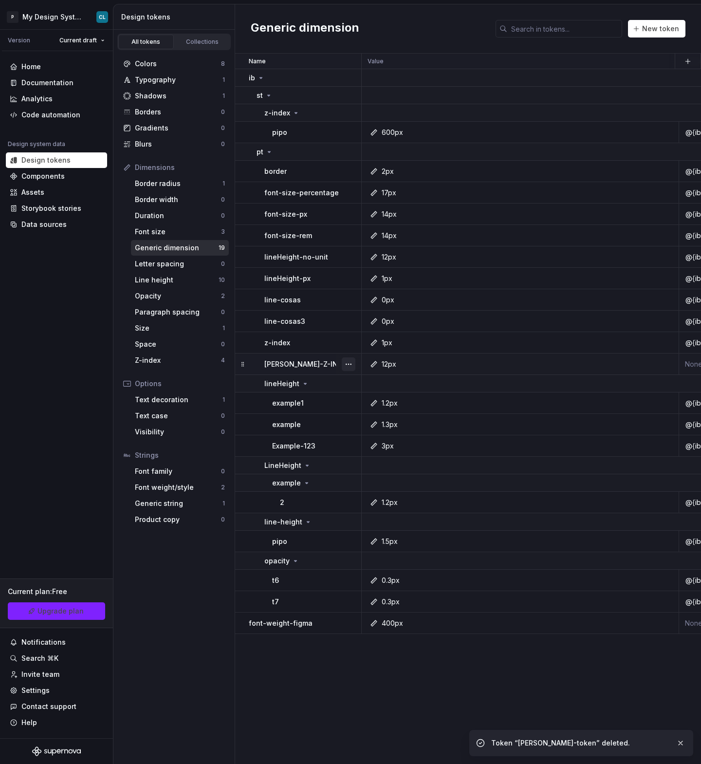
click at [346, 363] on button "button" at bounding box center [349, 364] width 14 height 14
click at [361, 418] on div "Delete token" at bounding box center [391, 419] width 63 height 10
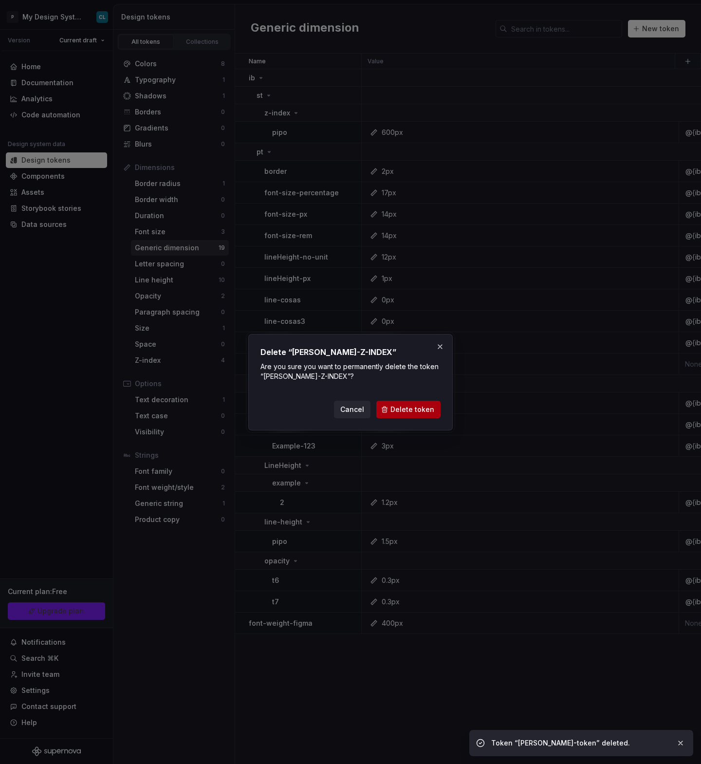
click at [405, 412] on span "Delete token" at bounding box center [412, 410] width 44 height 10
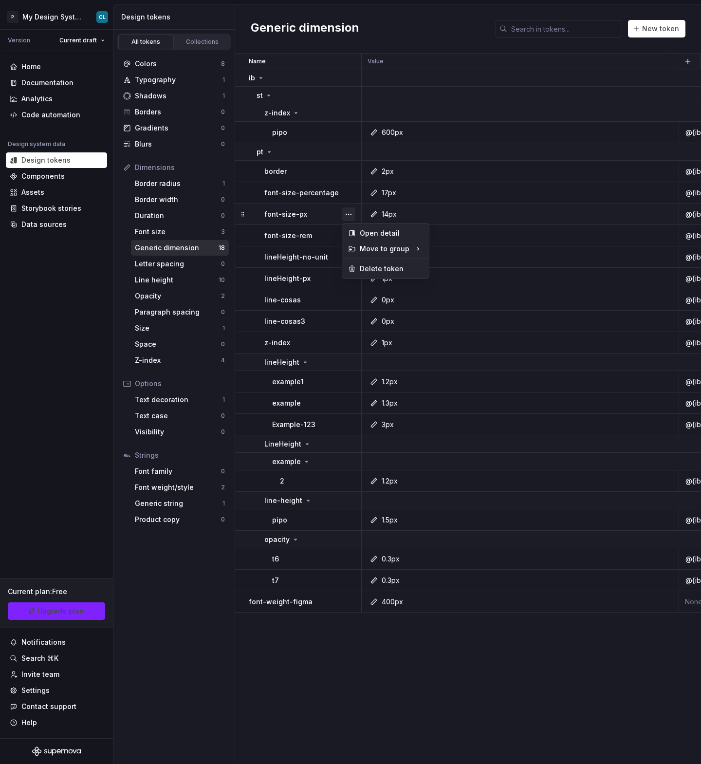
click at [352, 211] on button "button" at bounding box center [349, 214] width 14 height 14
click at [368, 268] on div "Delete token" at bounding box center [391, 269] width 63 height 10
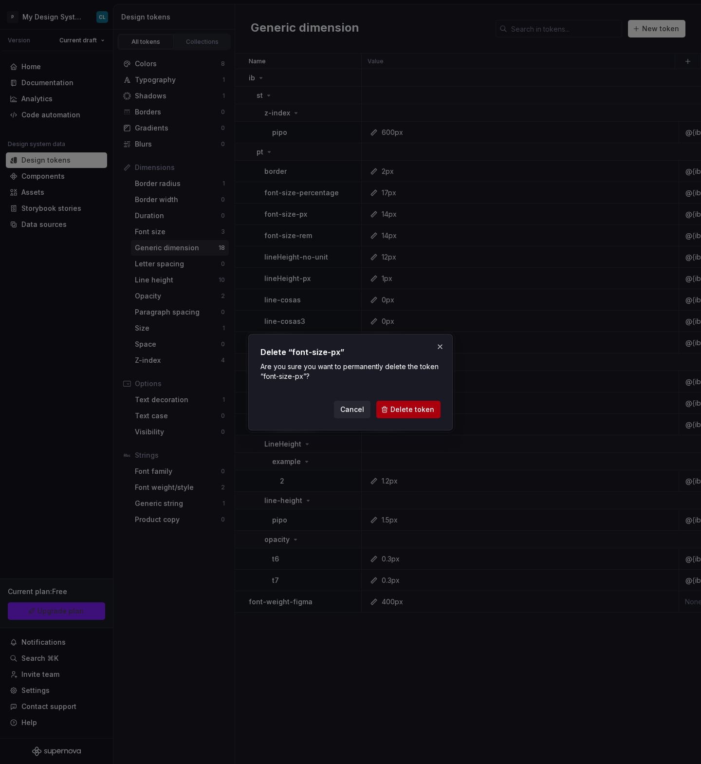
click at [405, 409] on span "Delete token" at bounding box center [412, 410] width 44 height 10
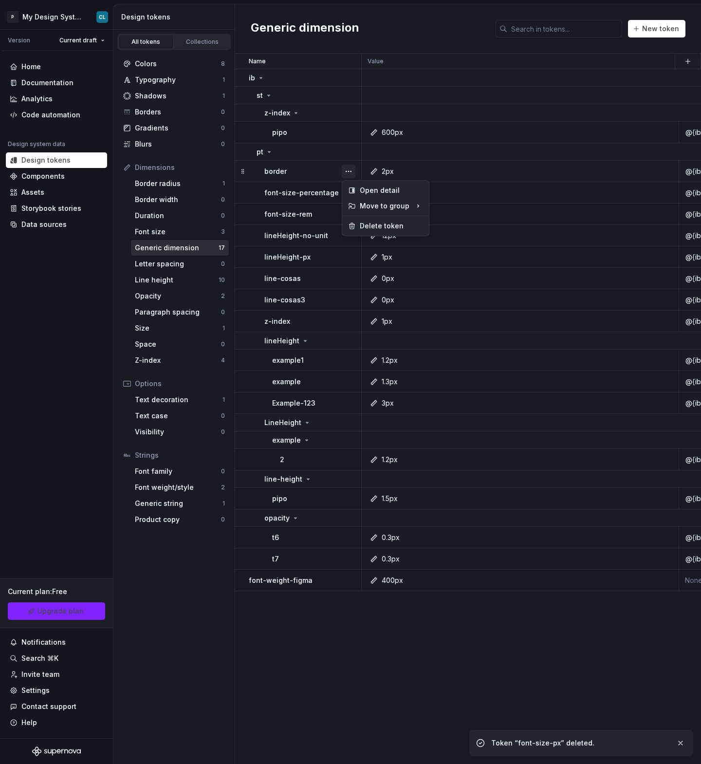
click at [345, 172] on button "button" at bounding box center [349, 172] width 14 height 14
click at [364, 220] on div "Delete token" at bounding box center [385, 226] width 83 height 16
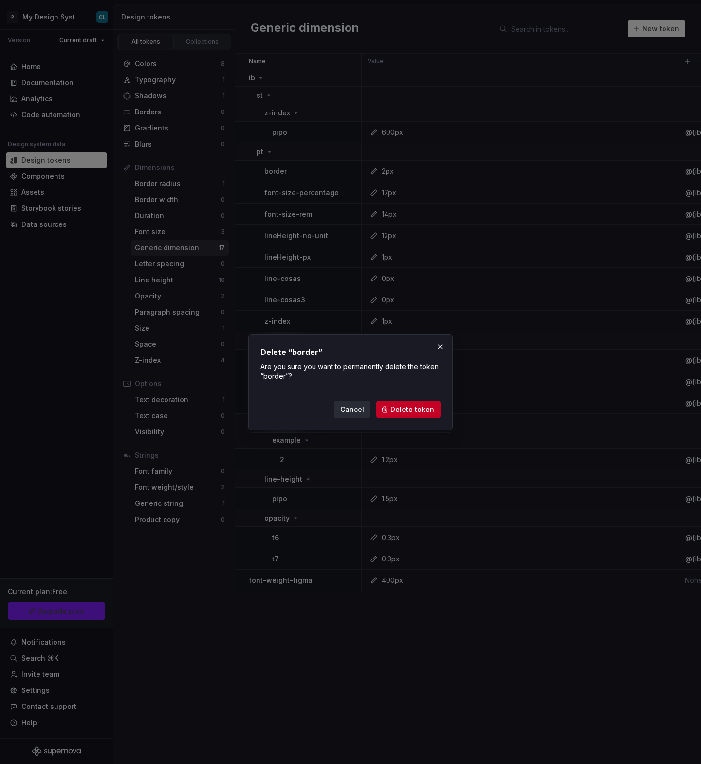
click at [361, 413] on span "Cancel" at bounding box center [352, 410] width 24 height 10
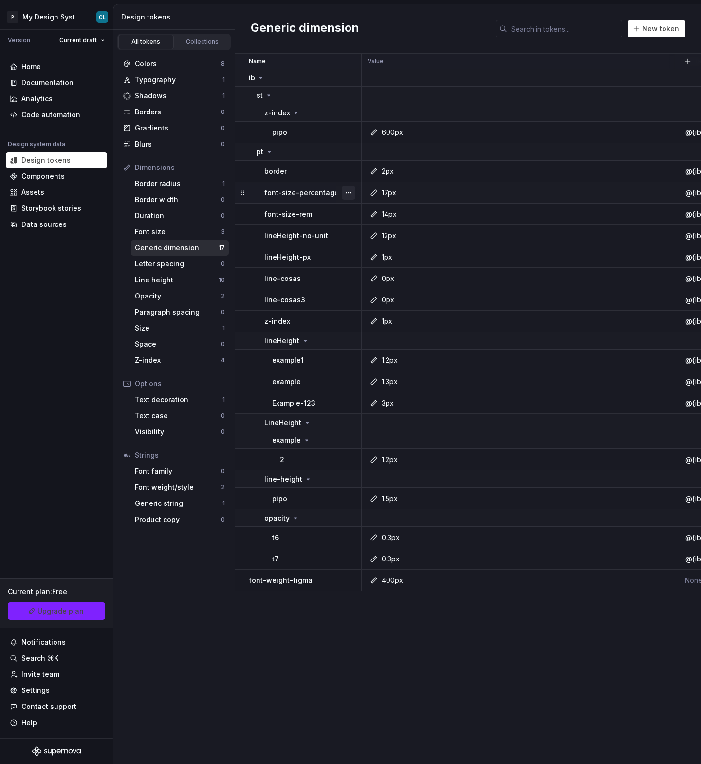
click at [351, 190] on button "button" at bounding box center [349, 193] width 14 height 14
click at [369, 245] on div "Delete token" at bounding box center [391, 247] width 63 height 10
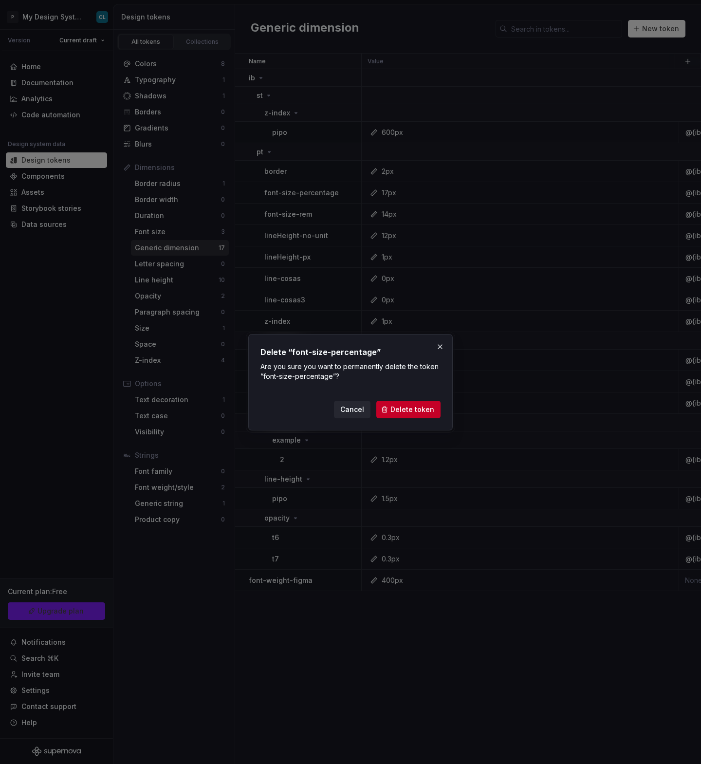
click at [411, 424] on div "Delete “font-size-percentage” Are you sure you want to permanently delete the t…" at bounding box center [350, 382] width 204 height 96
click at [410, 413] on span "Delete token" at bounding box center [412, 410] width 44 height 10
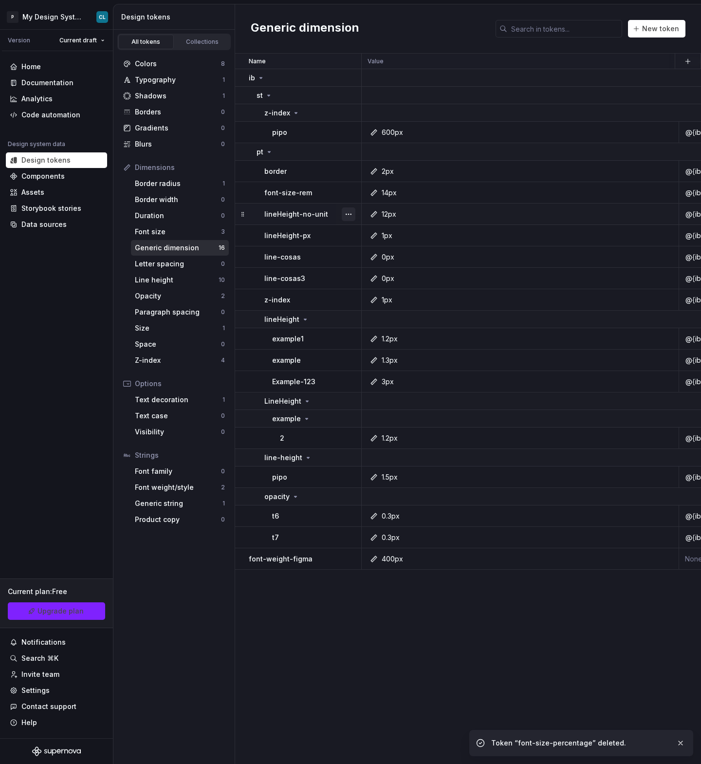
click at [352, 214] on button "button" at bounding box center [349, 214] width 14 height 14
click at [365, 271] on div "Delete token" at bounding box center [391, 269] width 63 height 10
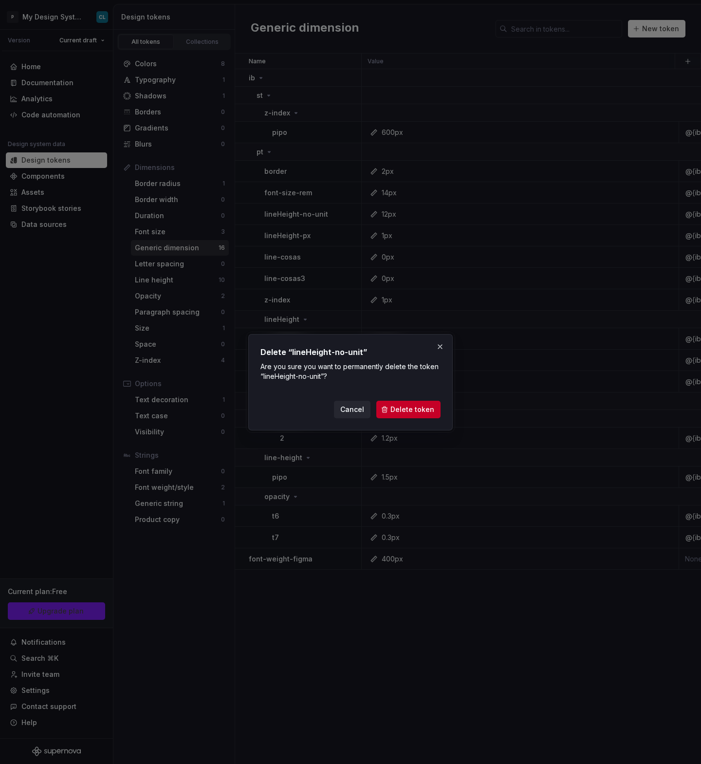
click at [421, 412] on span "Delete token" at bounding box center [412, 410] width 44 height 10
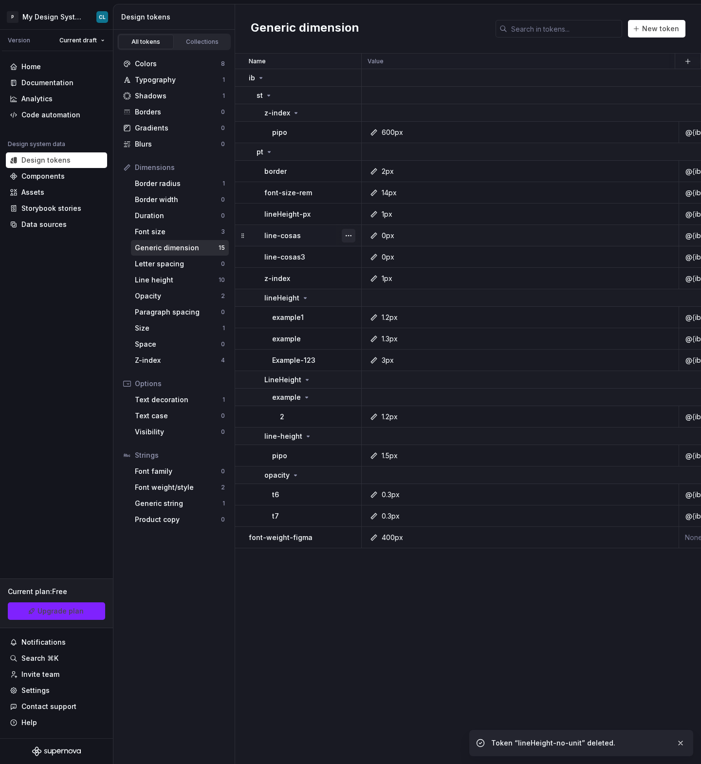
click at [347, 238] on button "button" at bounding box center [349, 236] width 14 height 14
click at [350, 293] on icon at bounding box center [352, 290] width 8 height 8
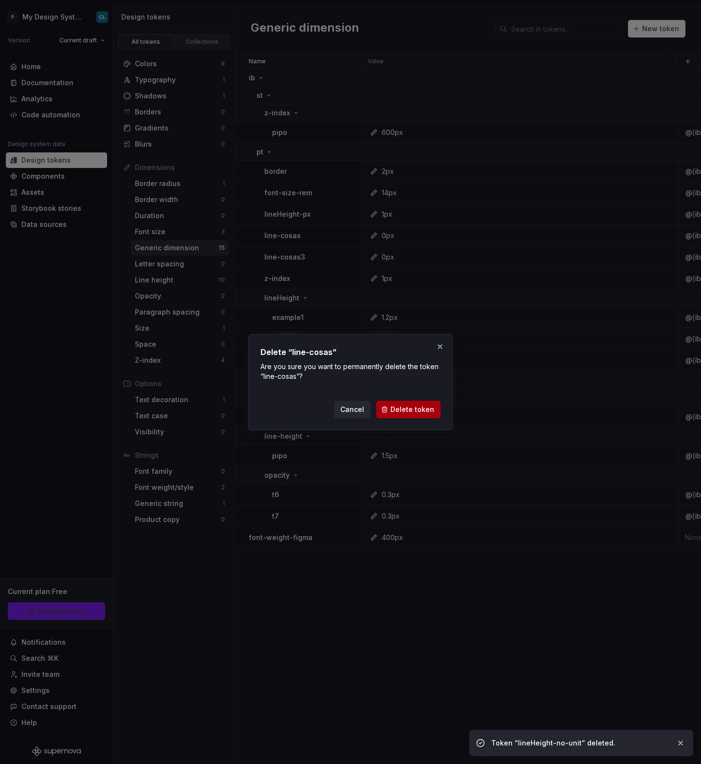
click at [403, 409] on span "Delete token" at bounding box center [412, 410] width 44 height 10
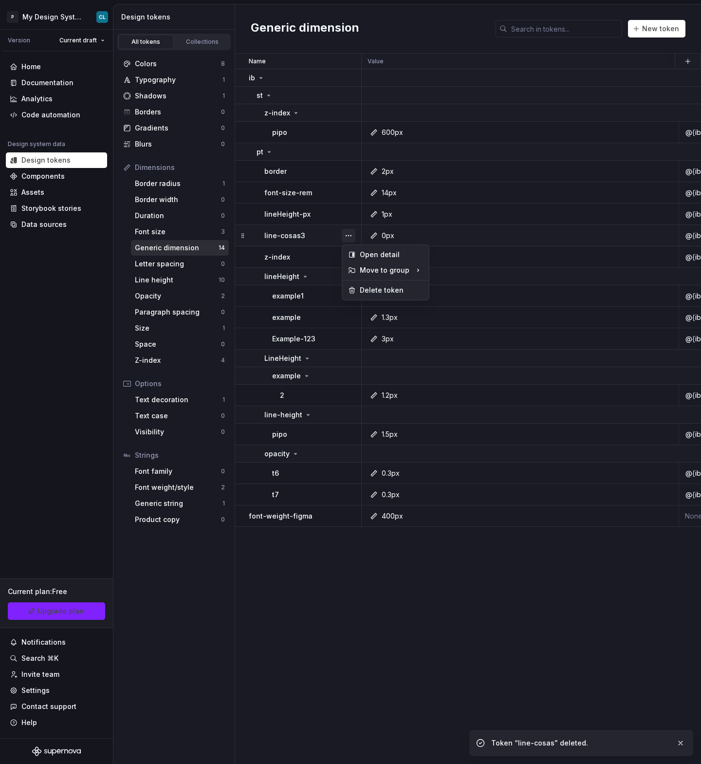
click at [348, 238] on button "button" at bounding box center [349, 236] width 14 height 14
click at [364, 288] on div "Delete token" at bounding box center [391, 290] width 63 height 10
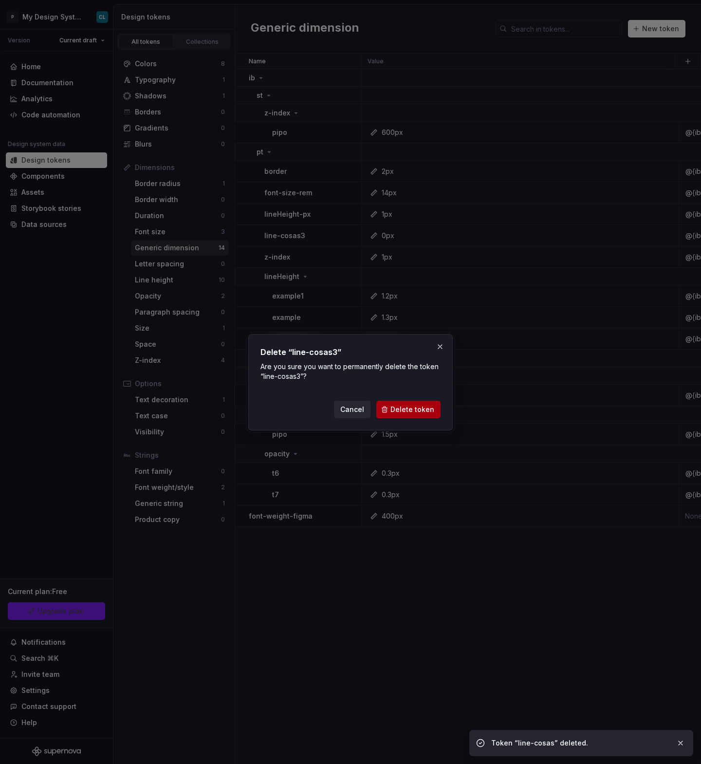
click at [414, 413] on span "Delete token" at bounding box center [412, 410] width 44 height 10
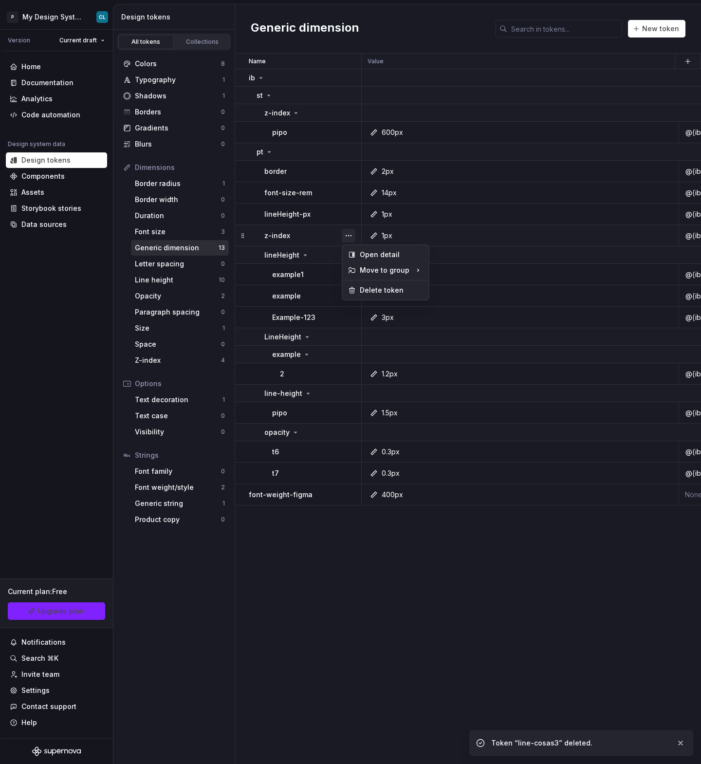
click at [353, 235] on button "button" at bounding box center [349, 236] width 14 height 14
click at [383, 290] on div "Delete token" at bounding box center [391, 290] width 63 height 10
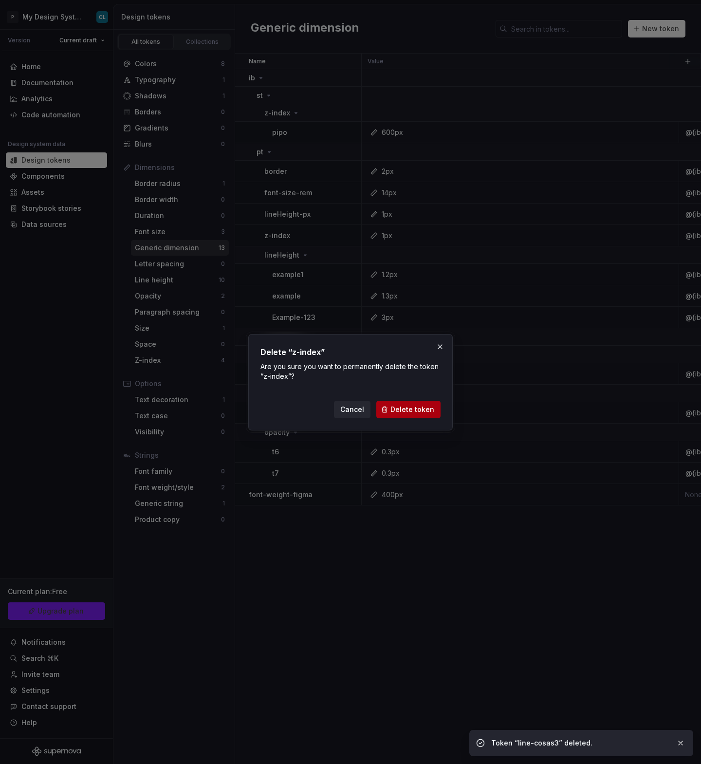
click at [411, 416] on button "Delete token" at bounding box center [408, 410] width 64 height 18
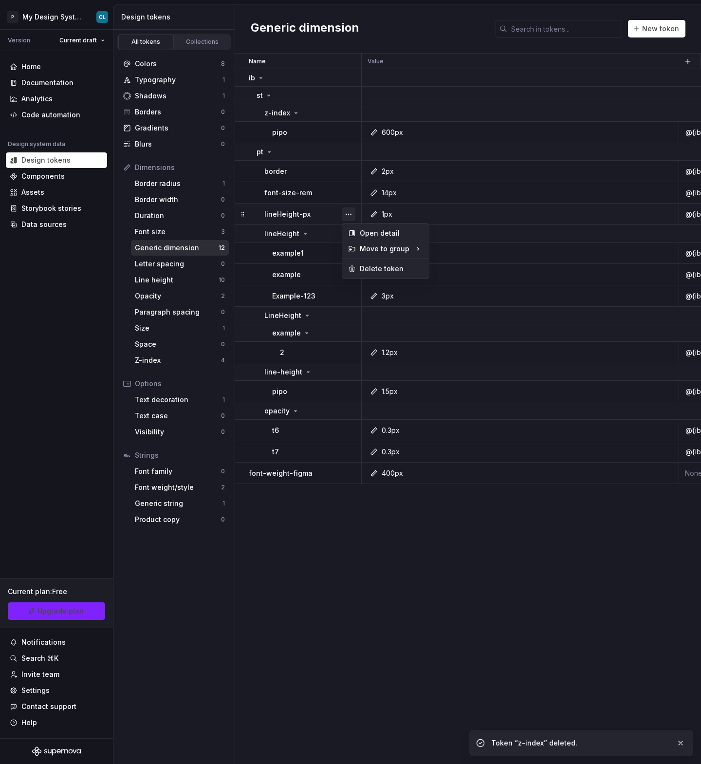
click at [343, 218] on button "button" at bounding box center [349, 214] width 14 height 14
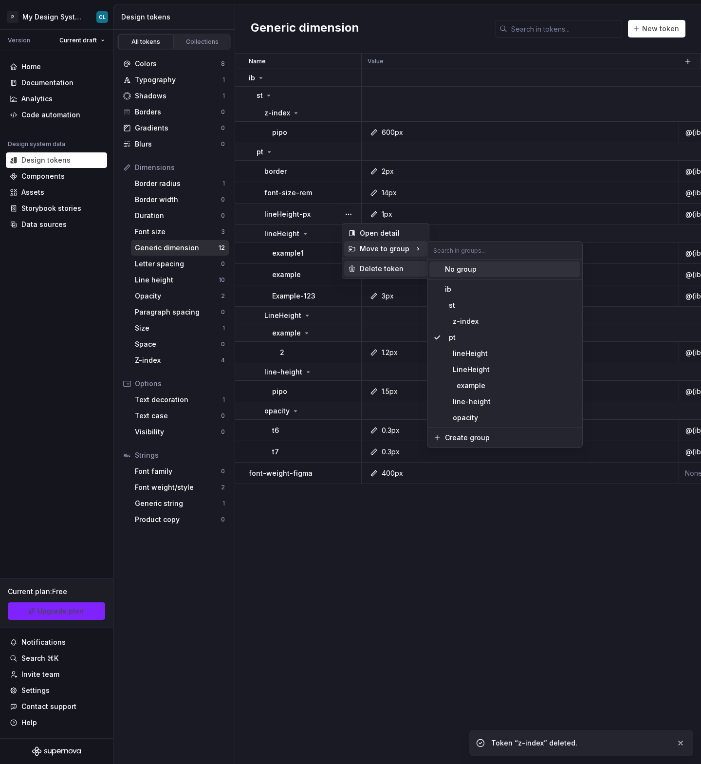
click at [360, 267] on div "Delete token" at bounding box center [391, 269] width 63 height 10
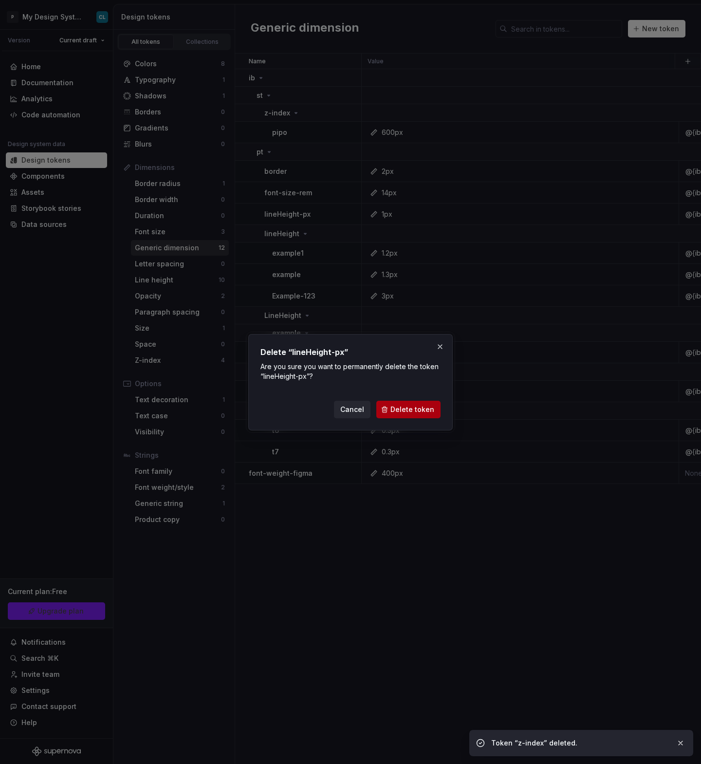
click at [421, 414] on button "Delete token" at bounding box center [408, 410] width 64 height 18
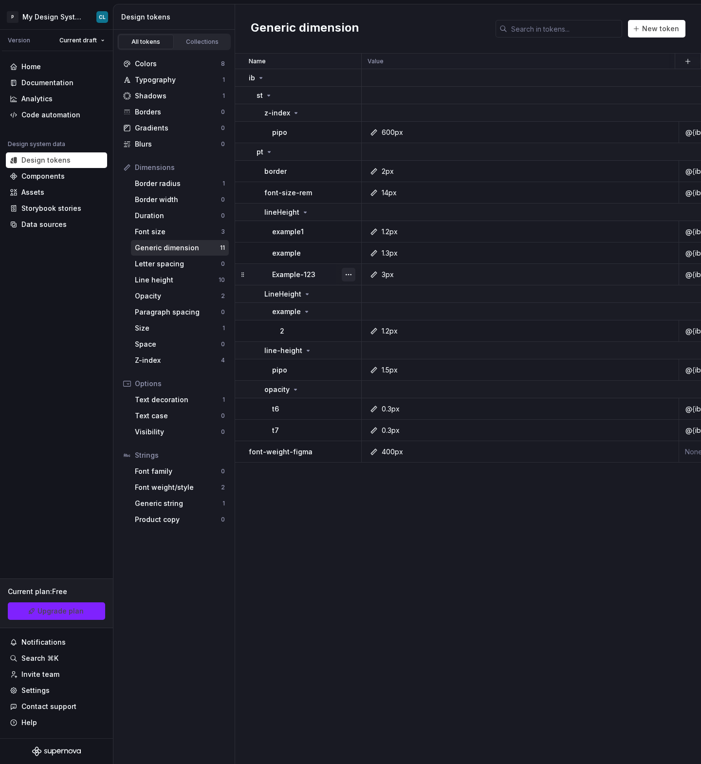
click at [347, 268] on button "button" at bounding box center [349, 275] width 14 height 14
click at [372, 329] on div "Delete token" at bounding box center [391, 329] width 63 height 10
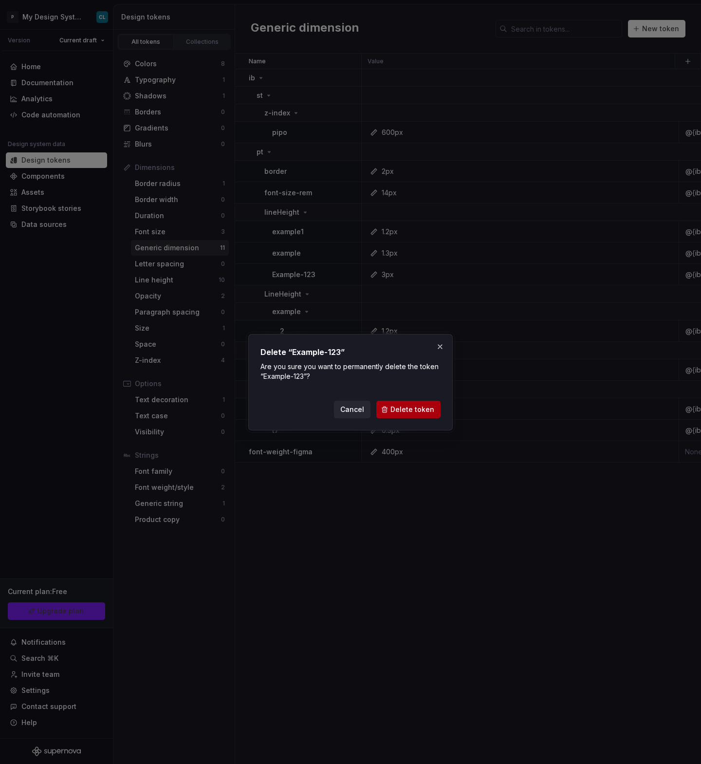
click at [423, 413] on span "Delete token" at bounding box center [412, 410] width 44 height 10
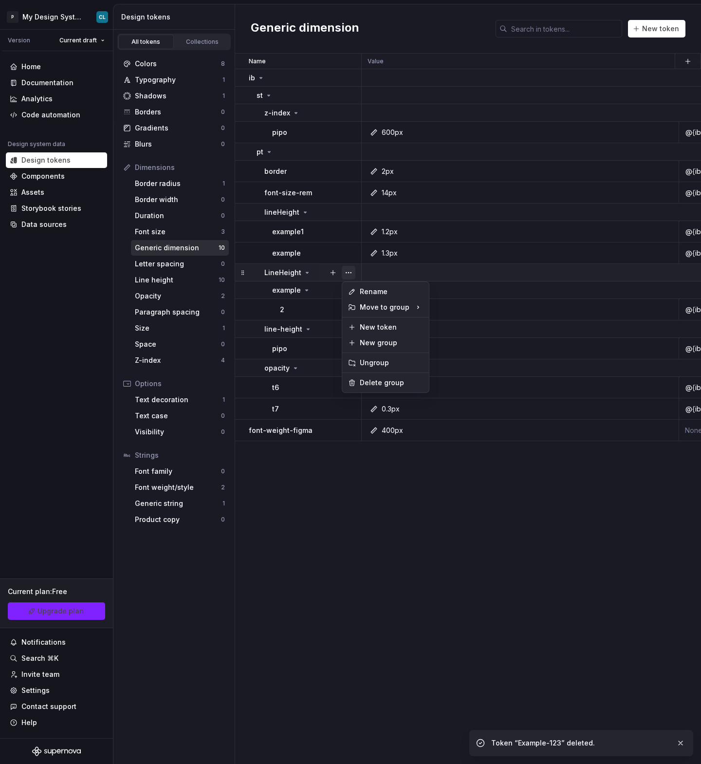
click at [349, 272] on button "button" at bounding box center [349, 273] width 14 height 14
click at [373, 386] on div "Delete group" at bounding box center [391, 383] width 63 height 10
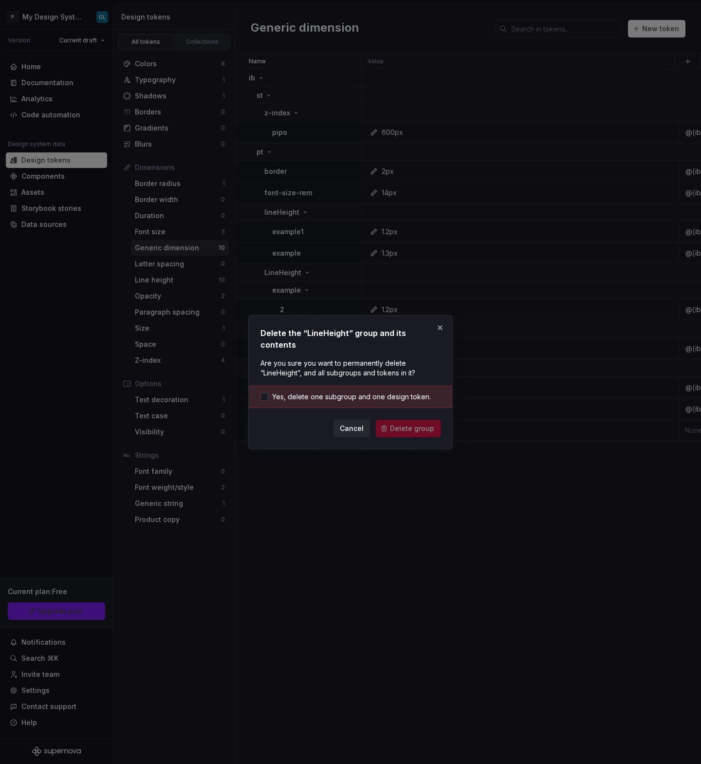
click at [400, 400] on div "Yes, delete one subgroup and one design token." at bounding box center [350, 397] width 203 height 22
click at [405, 392] on span "Yes, delete one subgroup and one design token." at bounding box center [351, 397] width 159 height 10
click at [410, 424] on span "Delete group" at bounding box center [412, 429] width 44 height 10
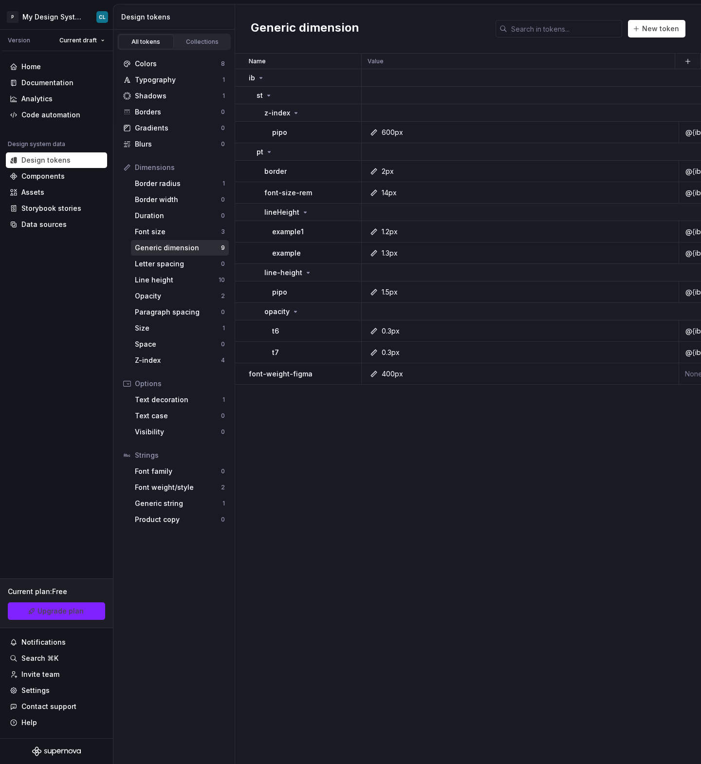
click at [364, 521] on div "Name Value Syntax: Android Syntax: iOS global Syntax: Web Mode 1 Mode 2 Mode 3 …" at bounding box center [468, 409] width 466 height 710
click at [349, 375] on button "button" at bounding box center [349, 374] width 14 height 14
click at [392, 427] on div "Delete token" at bounding box center [391, 429] width 63 height 10
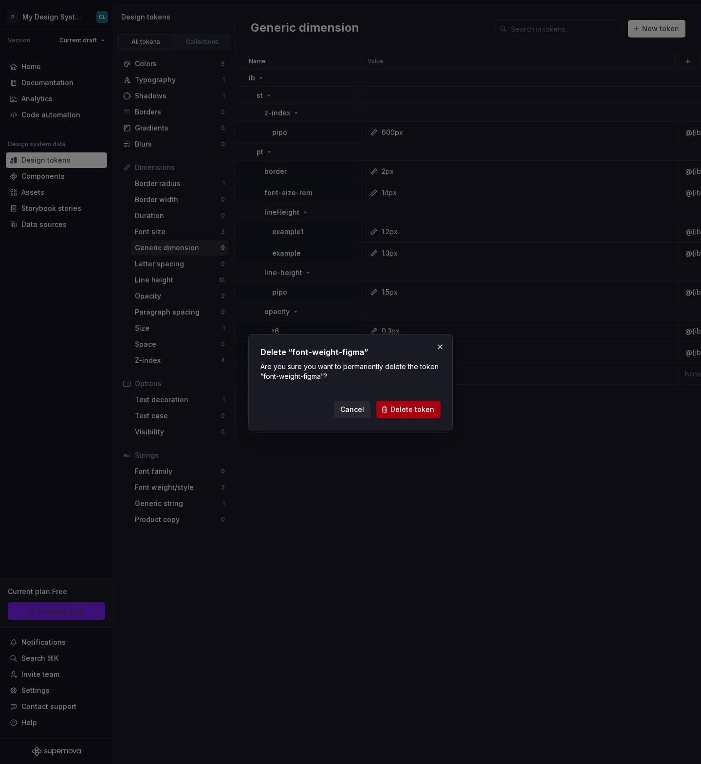
click at [426, 406] on span "Delete token" at bounding box center [412, 410] width 44 height 10
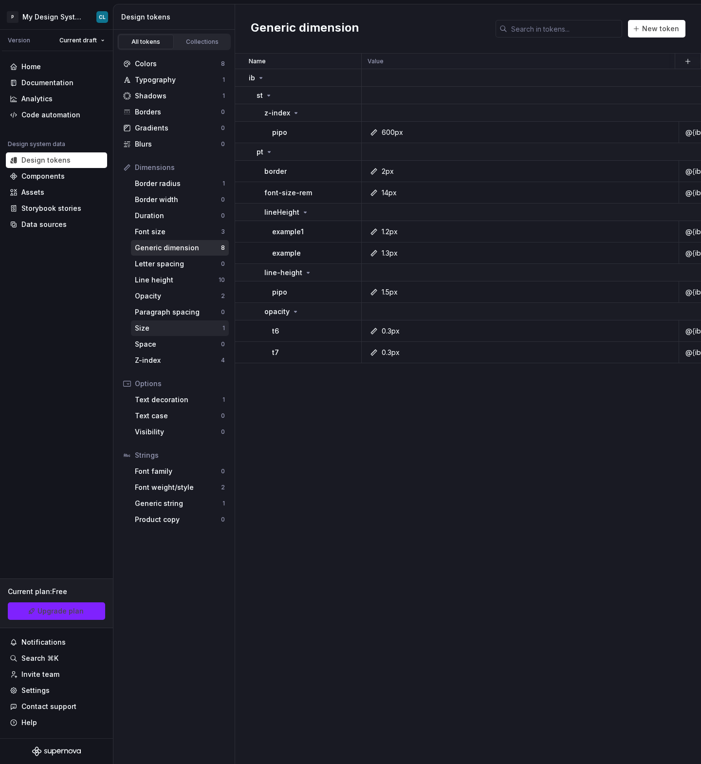
click at [162, 323] on div "Size" at bounding box center [179, 328] width 88 height 10
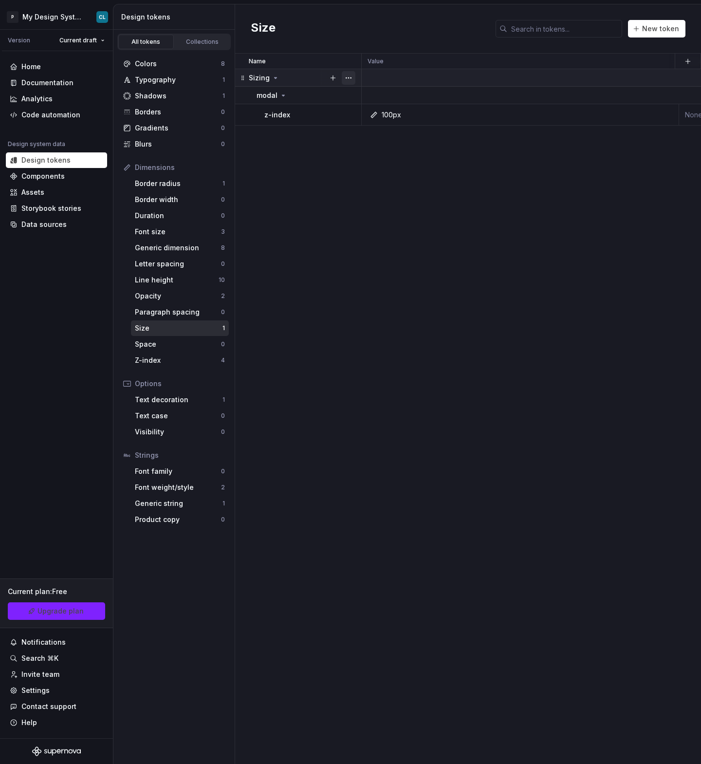
click at [352, 83] on button "button" at bounding box center [349, 78] width 14 height 14
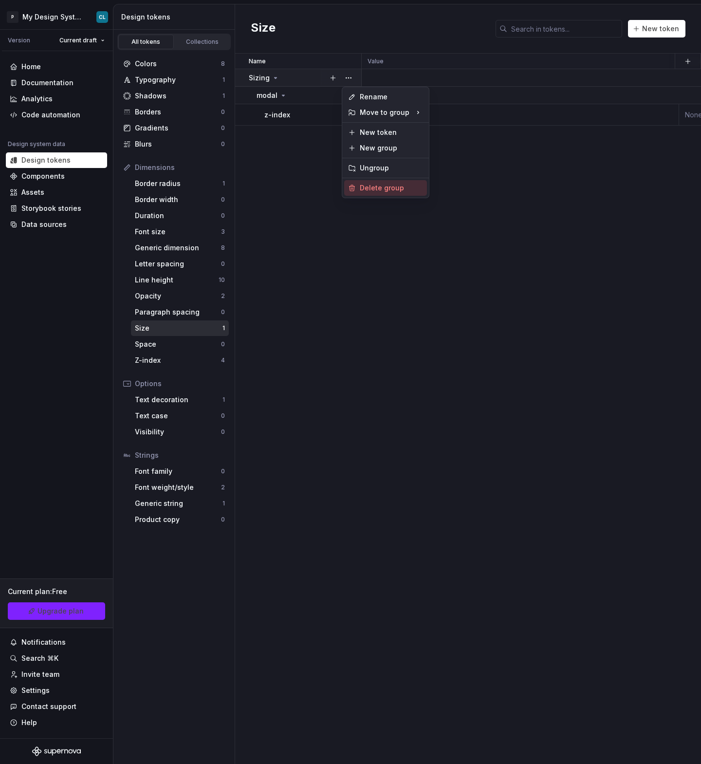
click at [369, 189] on div "Delete group" at bounding box center [391, 188] width 63 height 10
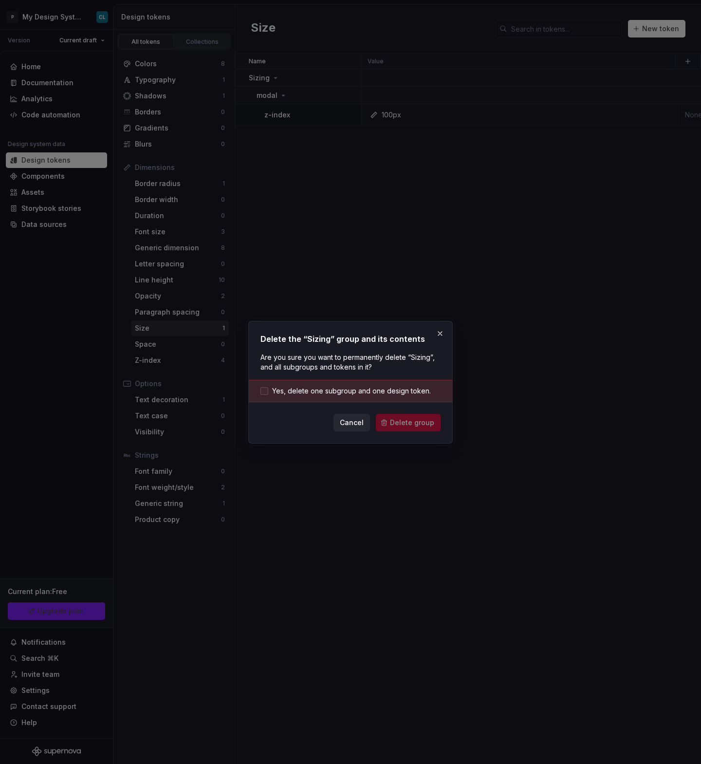
click at [388, 386] on span "Yes, delete one subgroup and one design token." at bounding box center [351, 391] width 159 height 10
click at [408, 425] on span "Delete group" at bounding box center [412, 423] width 44 height 10
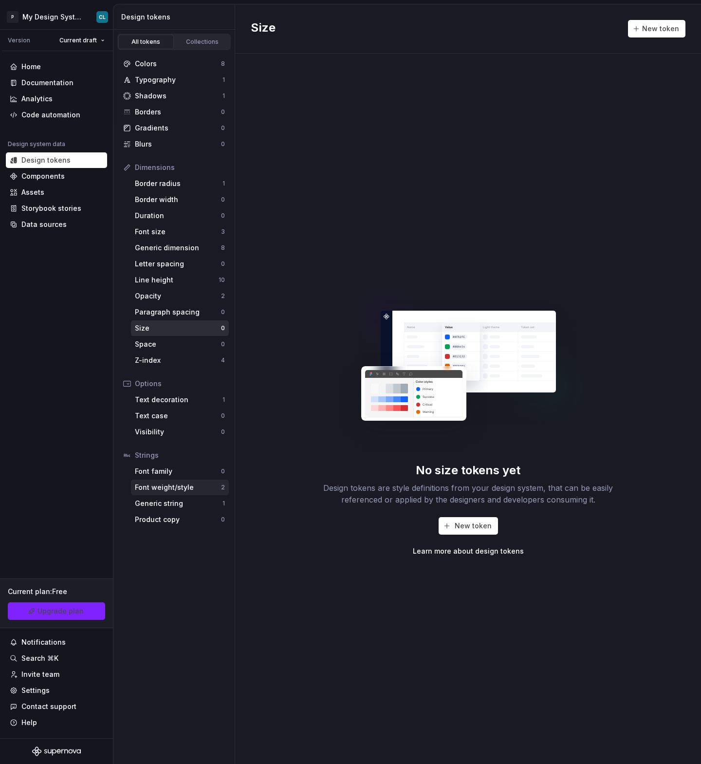
click at [168, 485] on div "Font weight/style" at bounding box center [178, 487] width 86 height 10
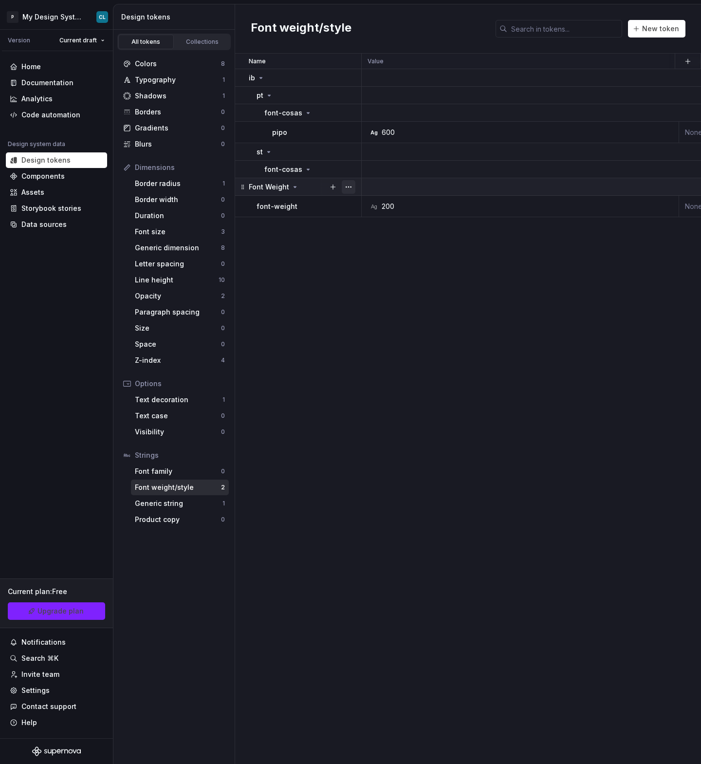
click at [343, 187] on button "button" at bounding box center [349, 187] width 14 height 14
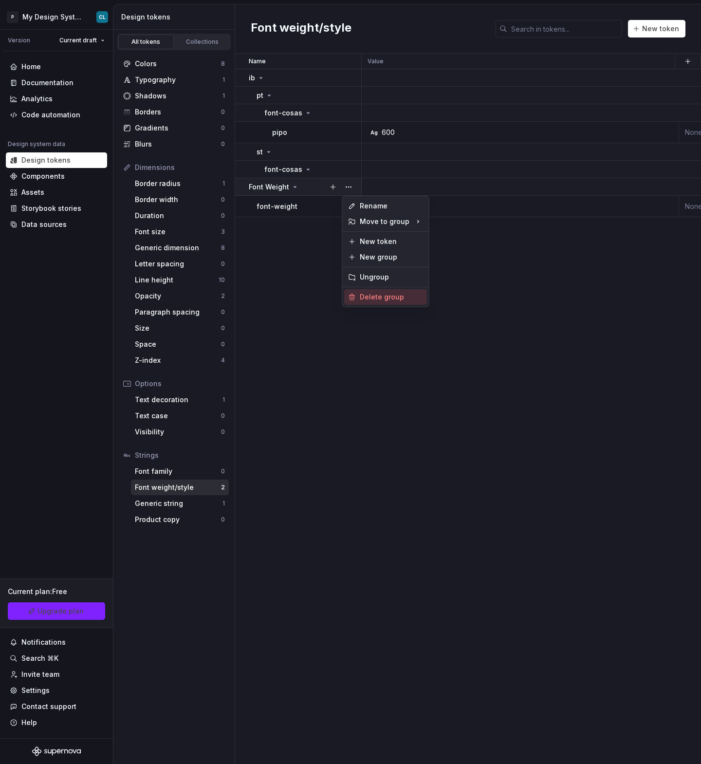
click at [371, 294] on div "Delete group" at bounding box center [391, 297] width 63 height 10
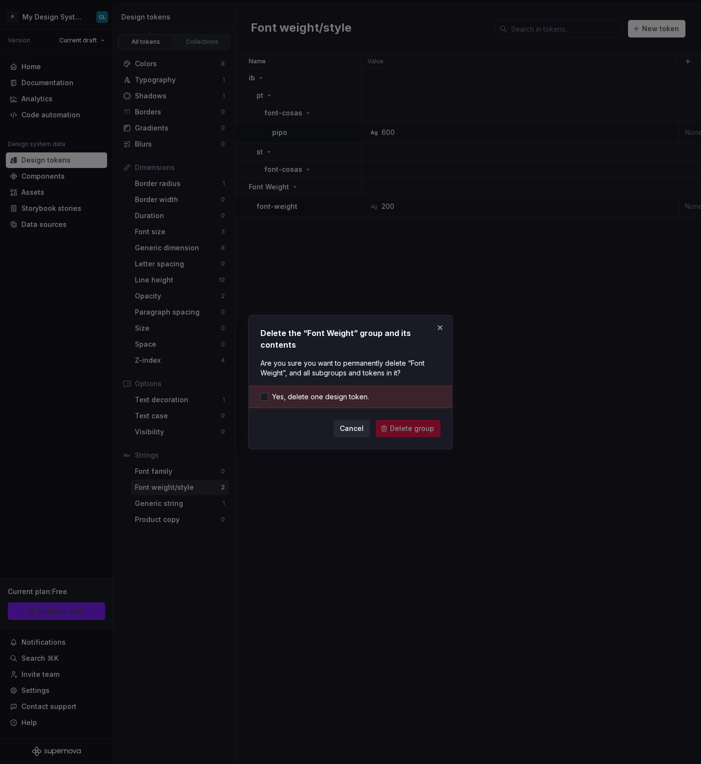
click at [387, 391] on div "Yes, delete one design token." at bounding box center [350, 397] width 203 height 22
click at [362, 394] on span "Yes, delete one design token." at bounding box center [320, 397] width 97 height 10
click at [406, 430] on span "Delete group" at bounding box center [412, 429] width 44 height 10
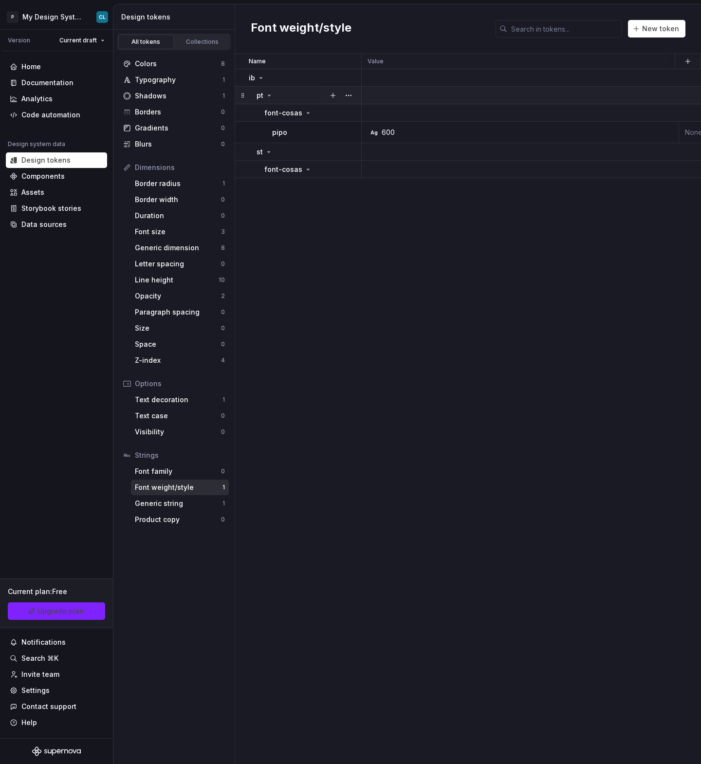
click at [268, 99] on icon at bounding box center [269, 96] width 8 height 8
click at [207, 502] on div "Generic string" at bounding box center [179, 503] width 88 height 10
click at [185, 400] on div "Text decoration" at bounding box center [179, 400] width 88 height 10
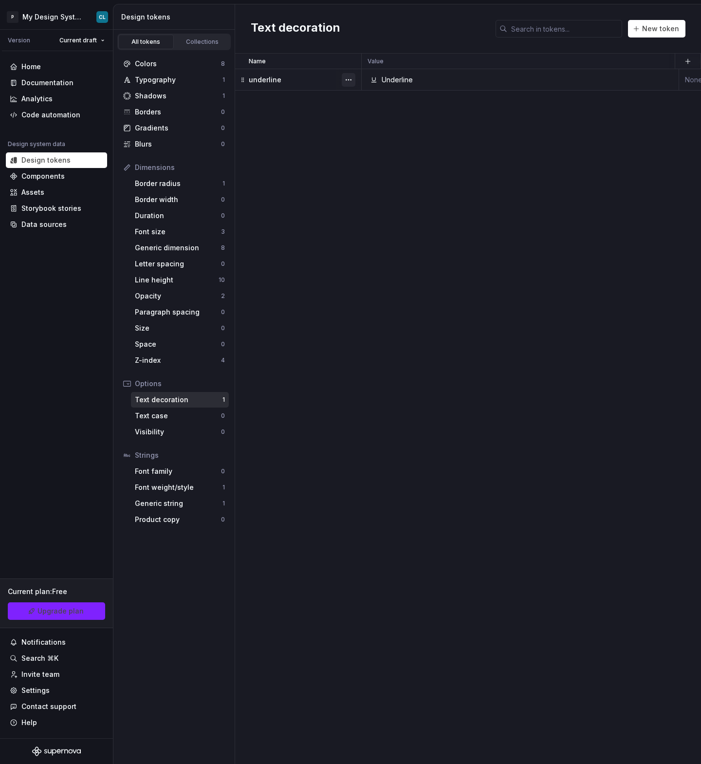
click at [347, 79] on button "button" at bounding box center [349, 80] width 14 height 14
click at [371, 124] on div at bounding box center [385, 124] width 87 height 0
click at [372, 128] on div "Delete token" at bounding box center [385, 135] width 83 height 16
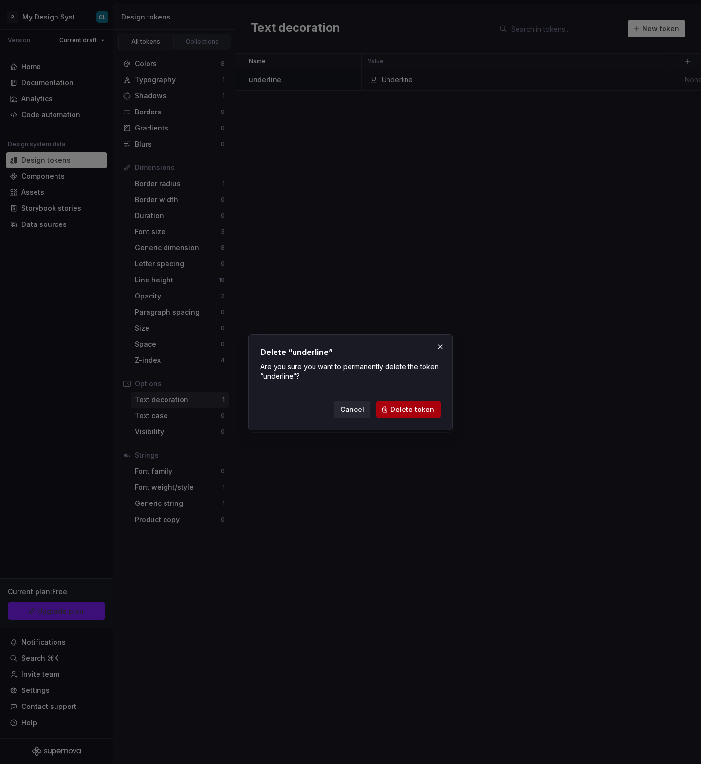
click at [422, 413] on span "Delete token" at bounding box center [412, 410] width 44 height 10
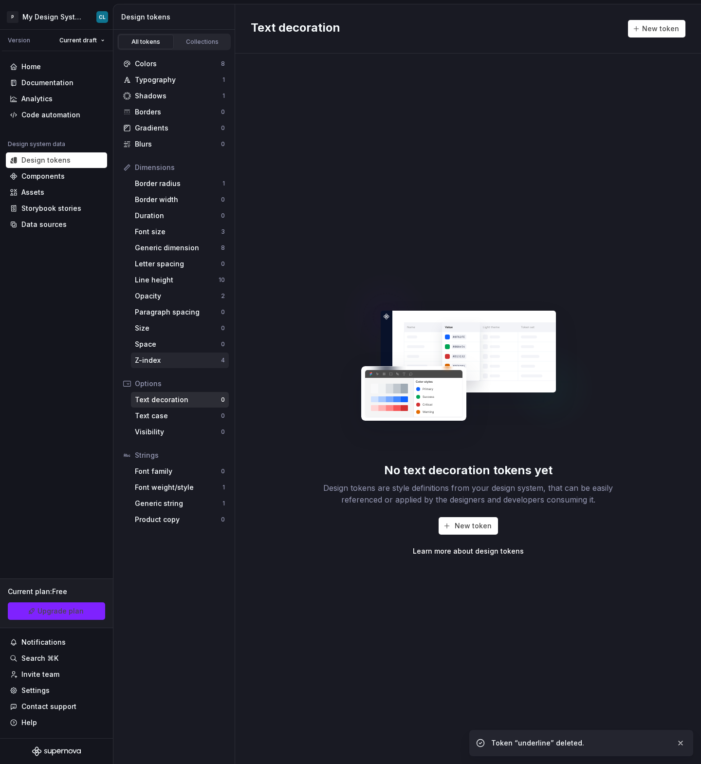
click at [163, 361] on div "Z-index" at bounding box center [178, 360] width 86 height 10
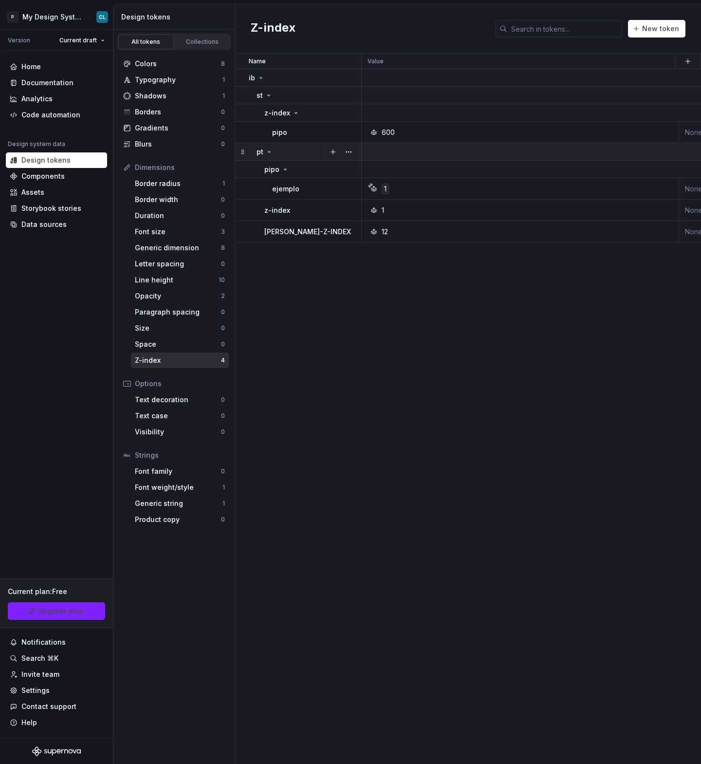
click at [270, 152] on icon at bounding box center [269, 152] width 8 height 8
click at [260, 75] on icon at bounding box center [261, 78] width 8 height 8
